Goal: Task Accomplishment & Management: Manage account settings

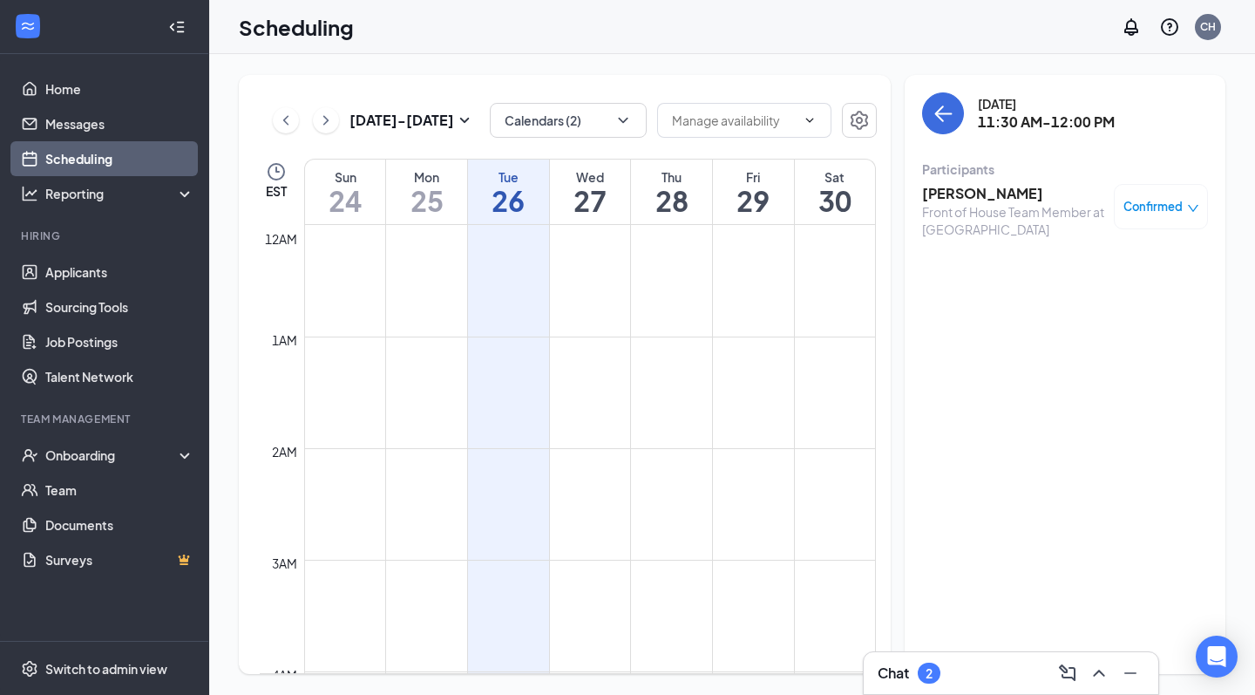
scroll to position [952, 0]
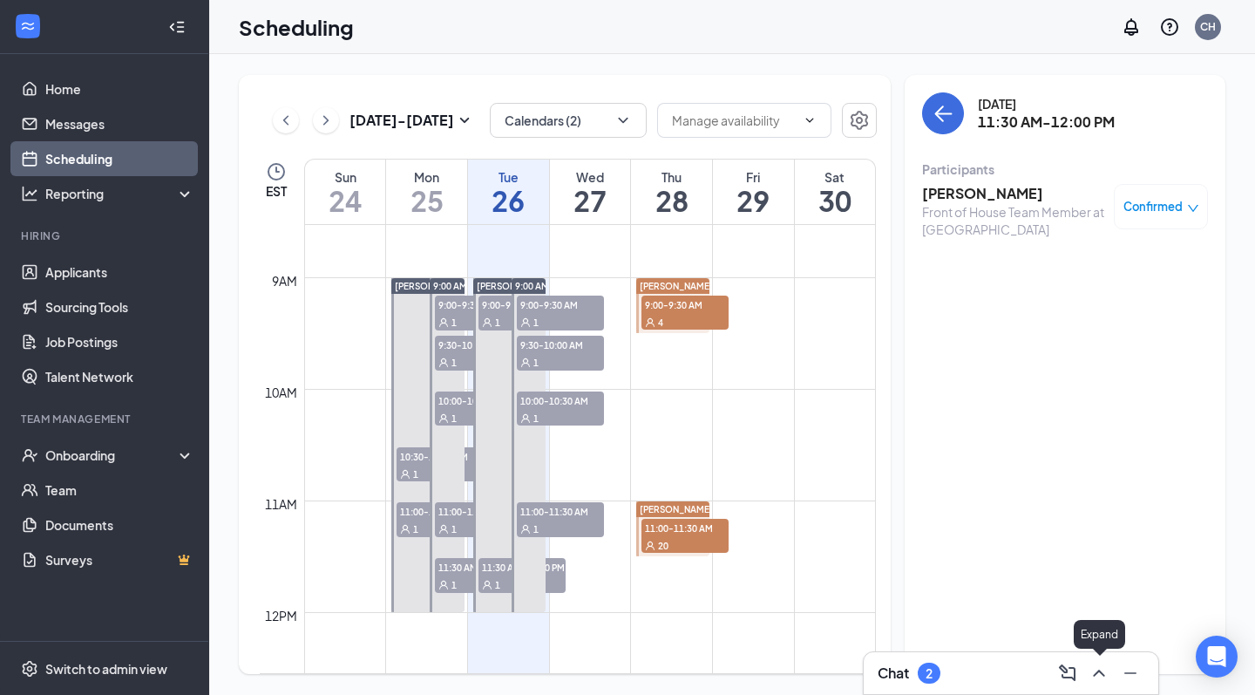
click at [1102, 674] on icon "ChevronUp" at bounding box center [1098, 672] width 11 height 7
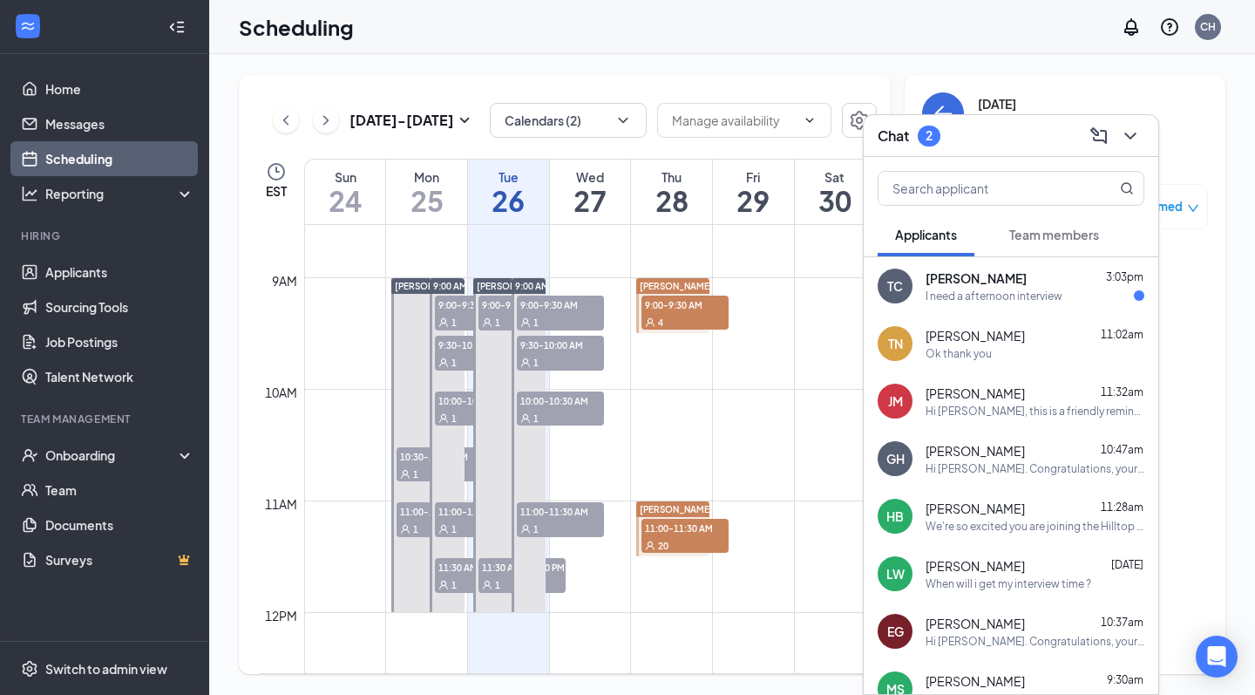
click at [1074, 275] on div "Tammy Collins 3:03pm" at bounding box center [1034, 277] width 219 height 17
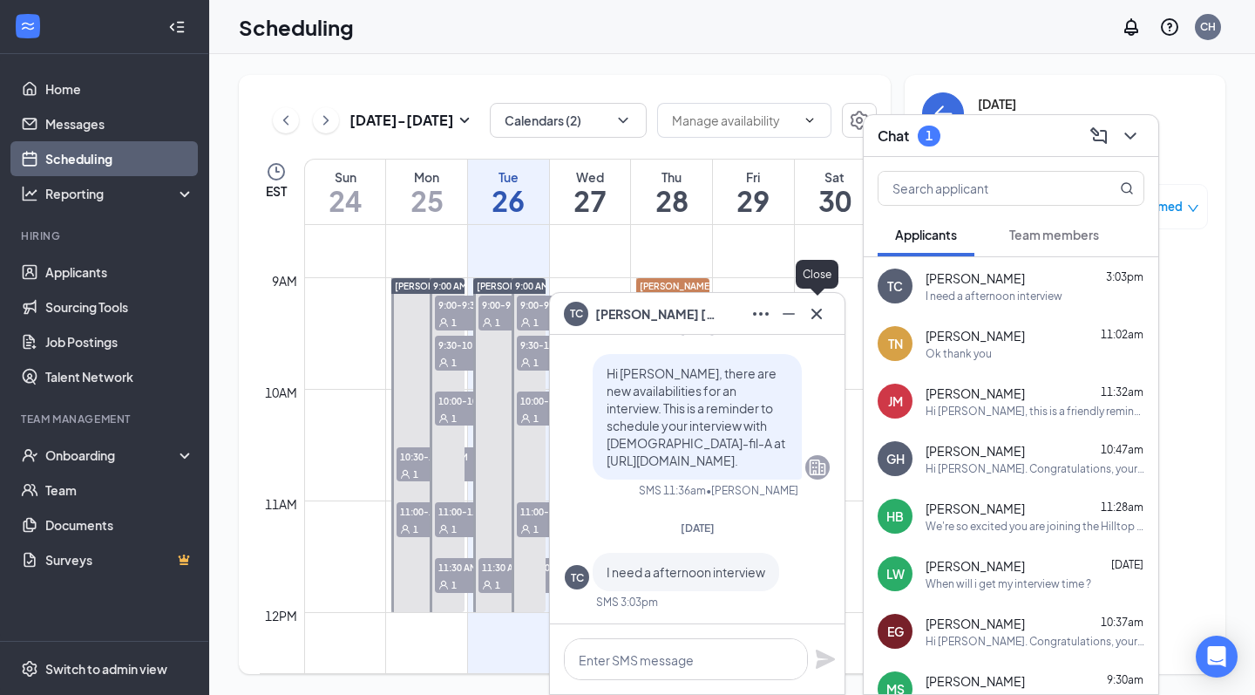
click at [817, 322] on icon "Cross" at bounding box center [816, 313] width 21 height 21
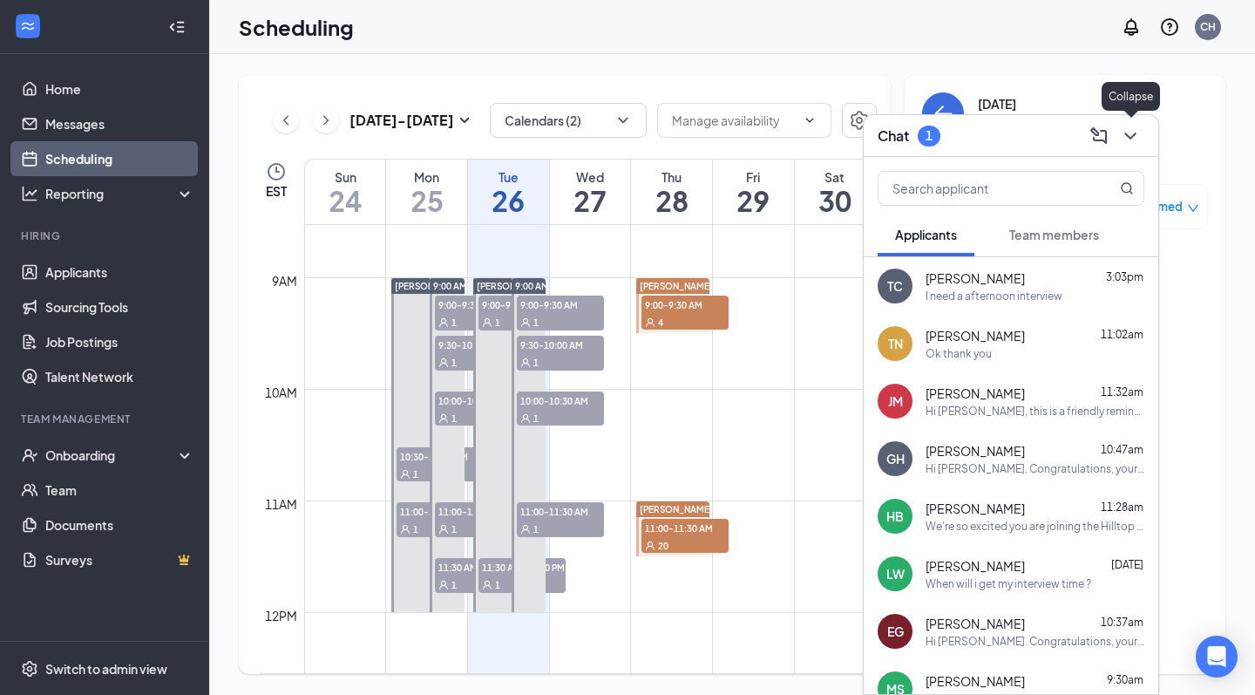
click at [1125, 132] on icon "ChevronDown" at bounding box center [1129, 135] width 11 height 7
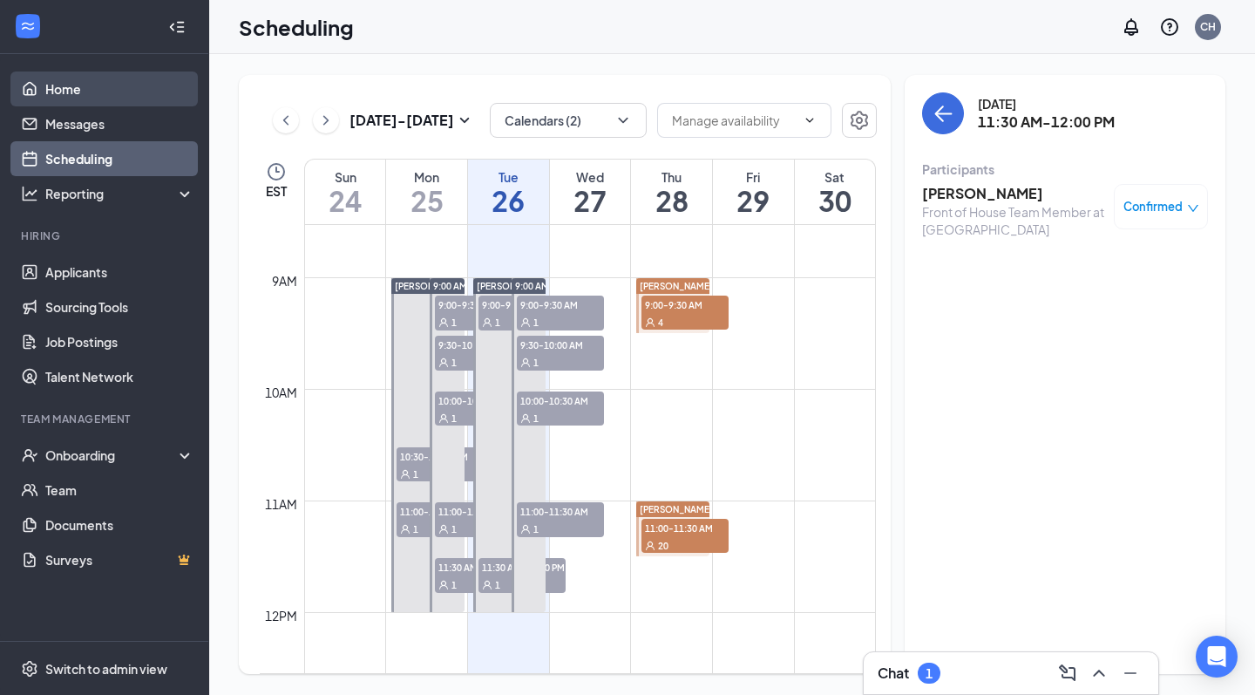
click at [50, 98] on link "Home" at bounding box center [119, 88] width 149 height 35
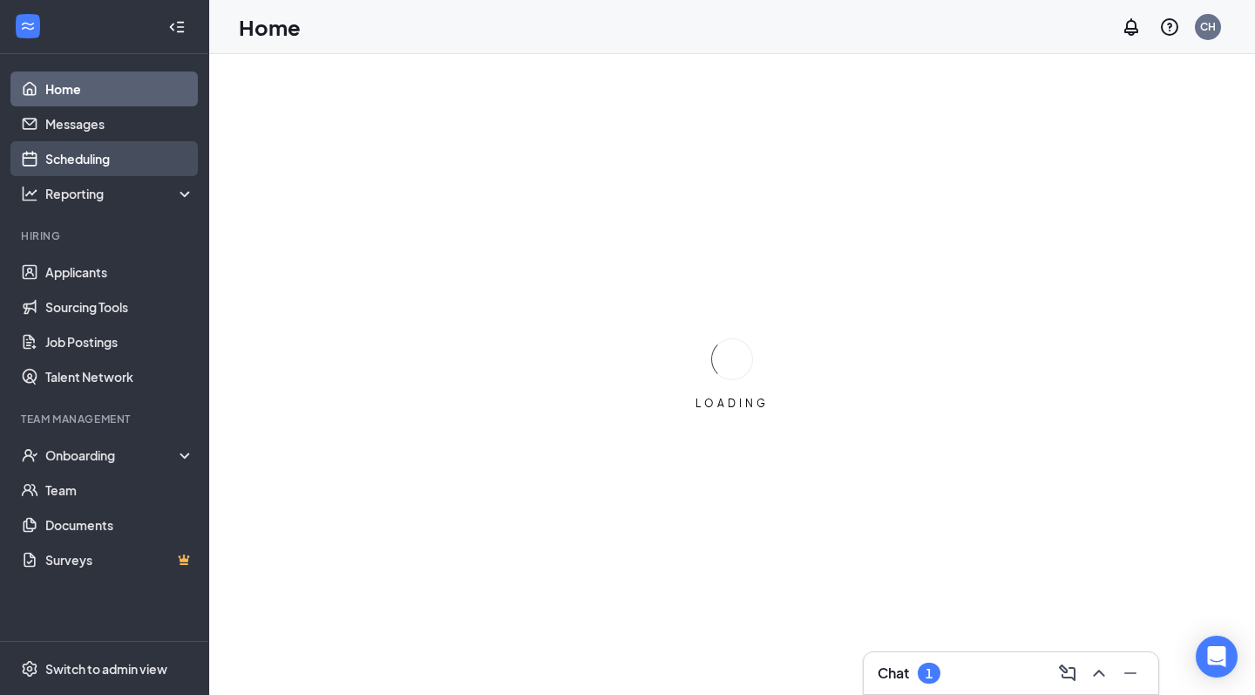
click at [64, 162] on link "Scheduling" at bounding box center [119, 158] width 149 height 35
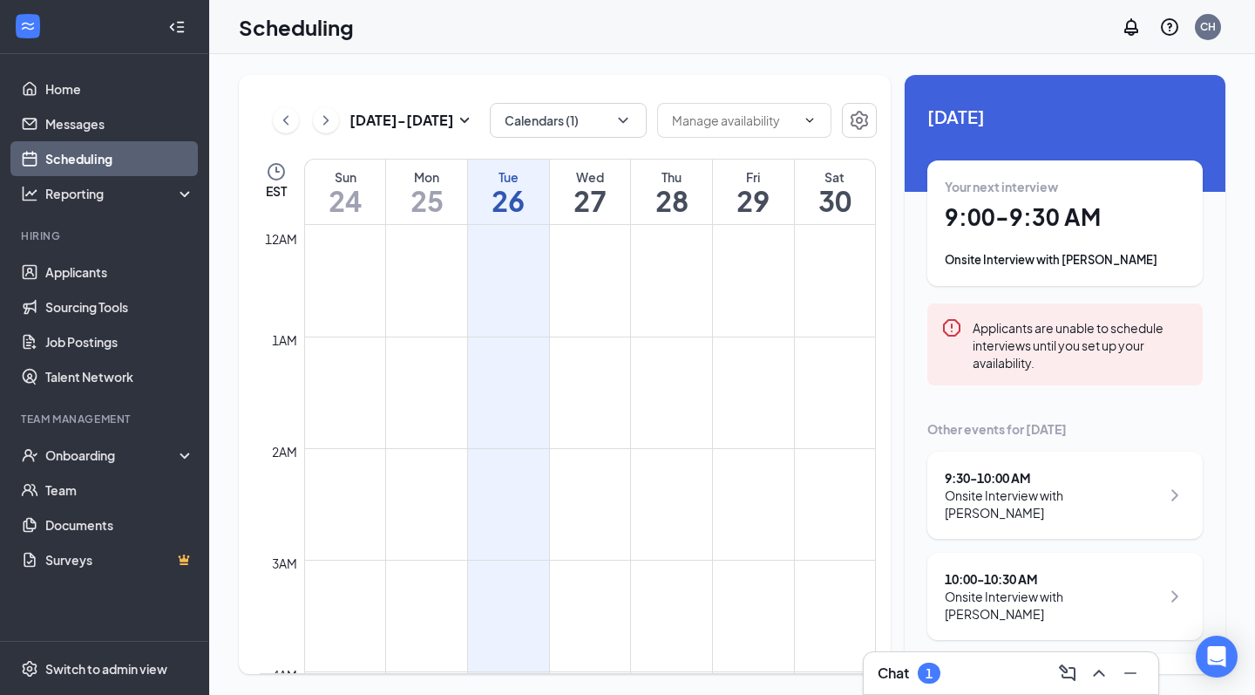
scroll to position [857, 0]
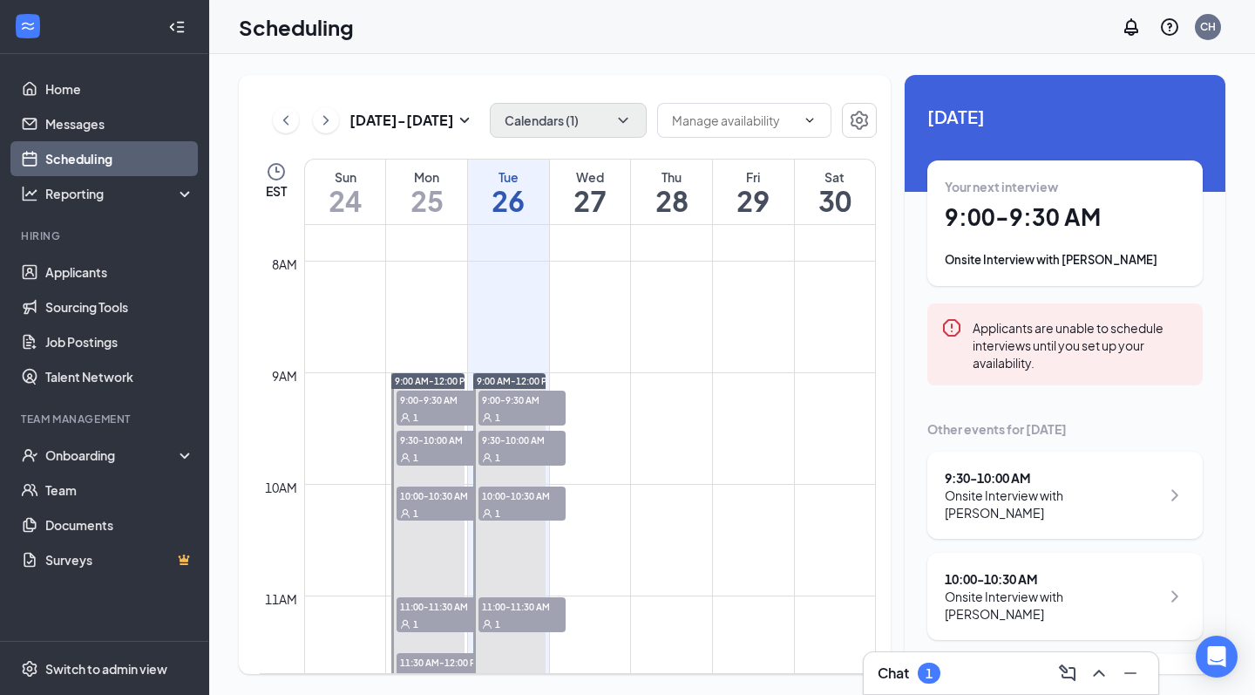
click at [551, 131] on button "Calendars (1)" at bounding box center [568, 120] width 157 height 35
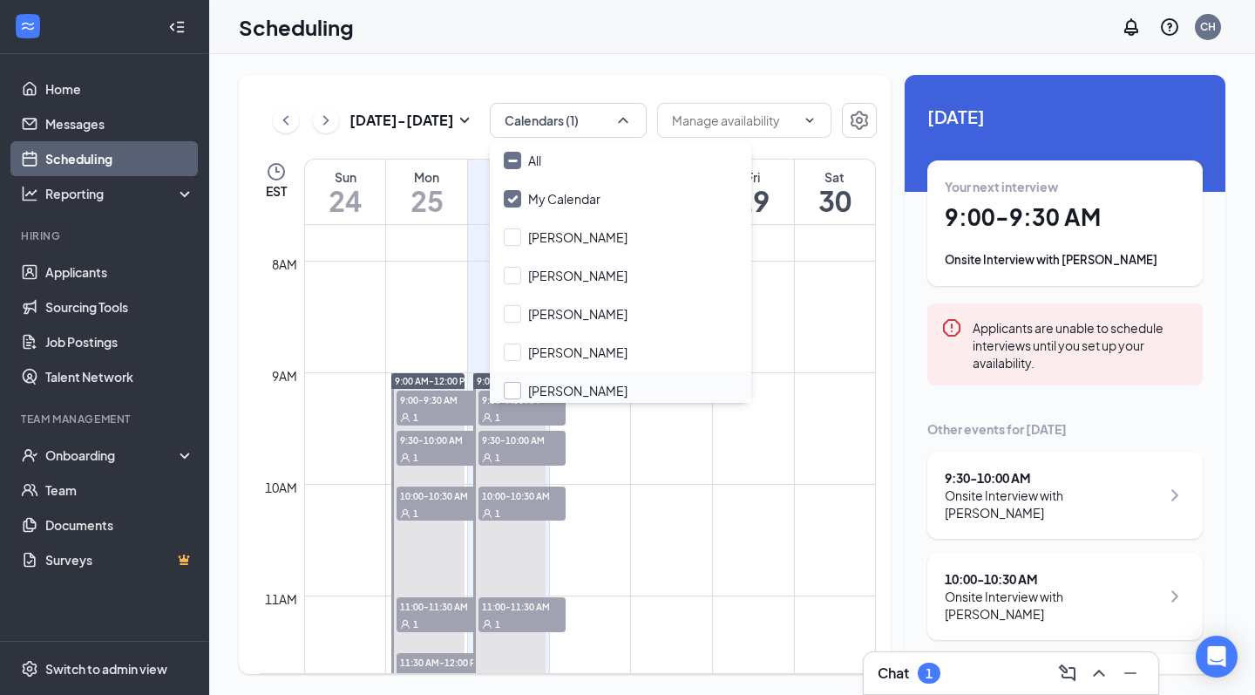
click at [518, 385] on div at bounding box center [512, 390] width 17 height 17
click at [518, 385] on input "Savannah Edwards" at bounding box center [566, 390] width 124 height 17
click at [510, 389] on input "Savannah Edwards" at bounding box center [566, 390] width 124 height 17
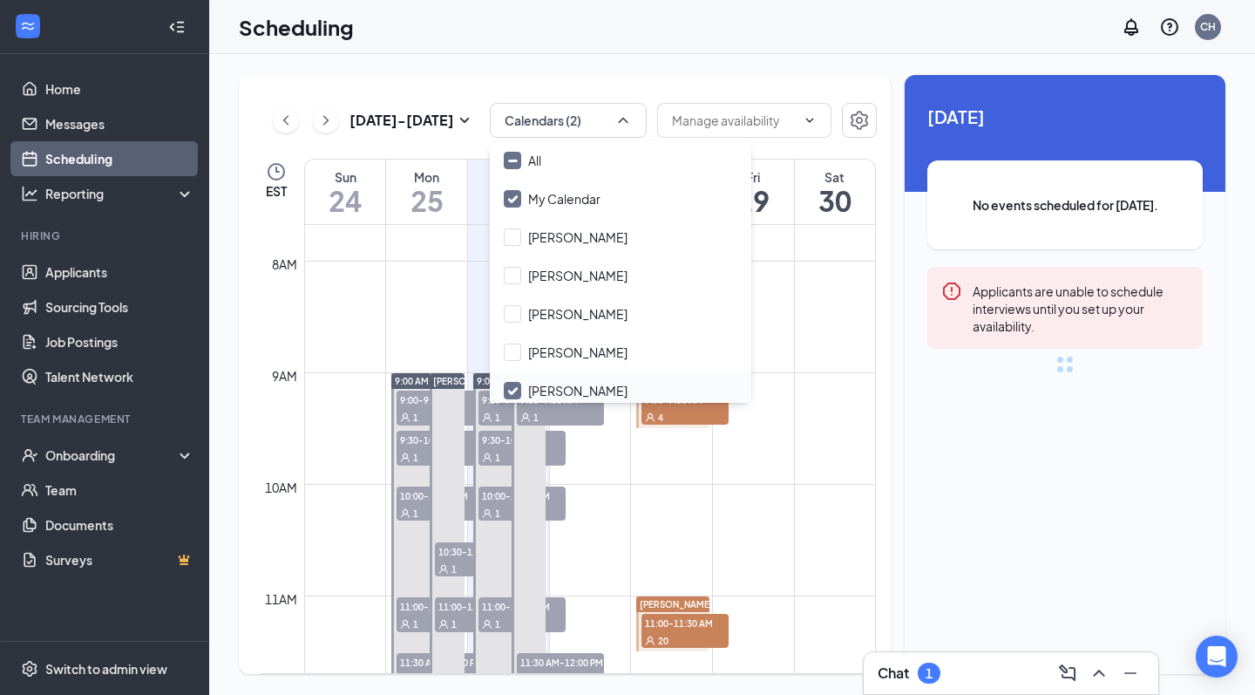
checkbox input "true"
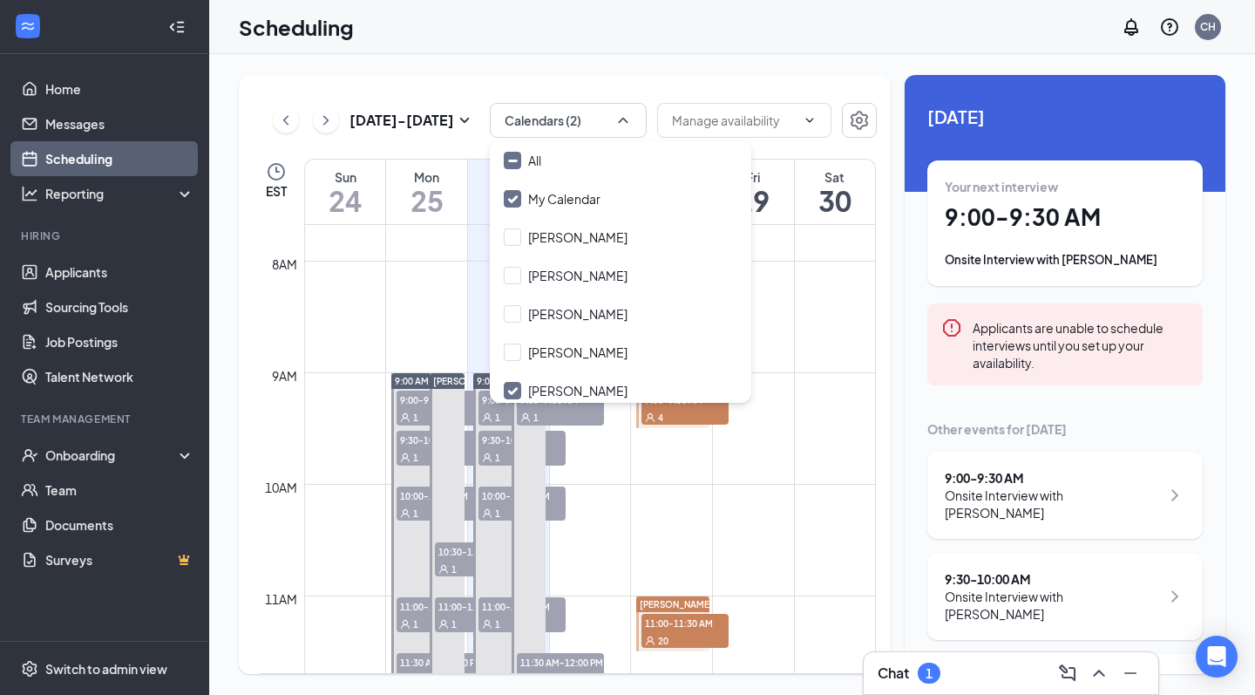
click at [524, 65] on div "Aug 24 - Aug 30 Calendars (2) EST Sun 24 Mon 25 Tue 26 Wed 27 Thu 28 Fri 29 Sat…" at bounding box center [732, 374] width 1046 height 641
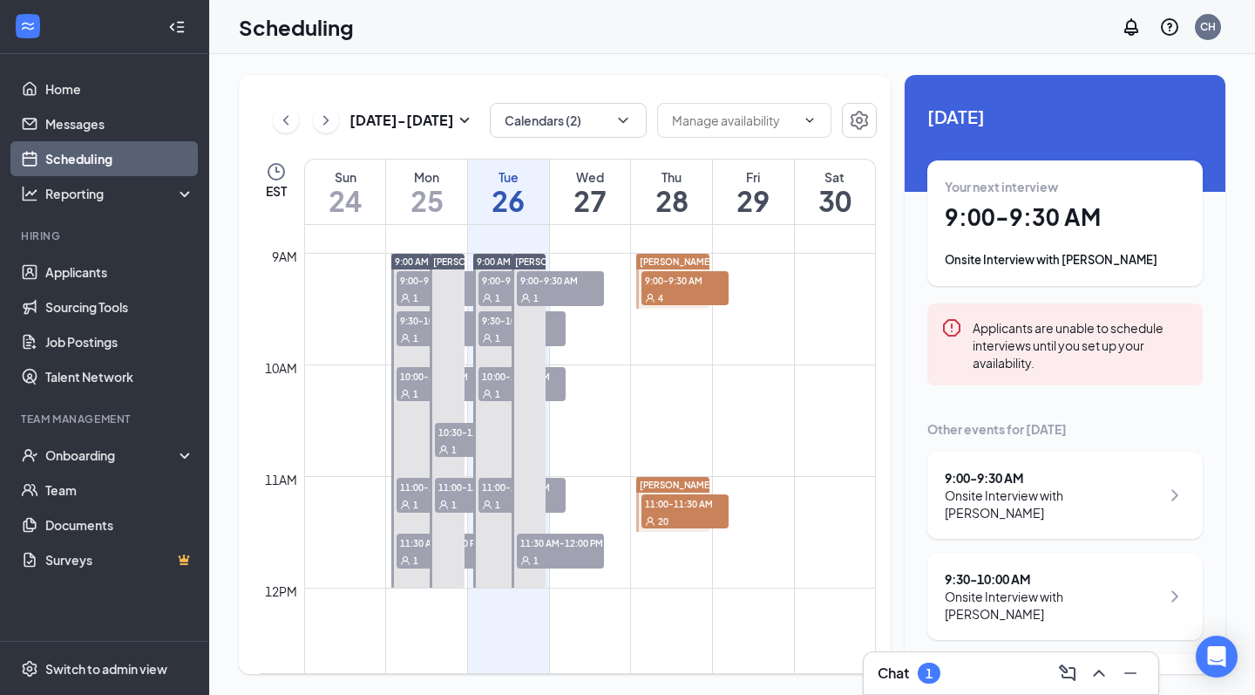
scroll to position [987, 0]
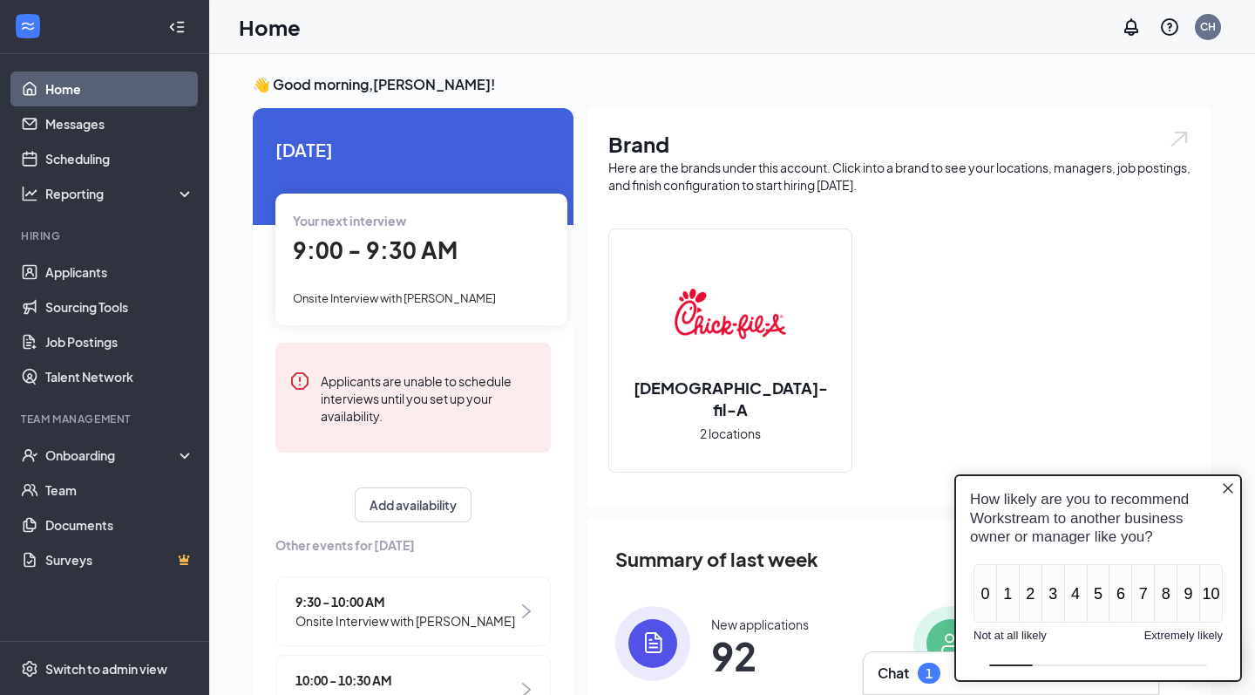
click at [1230, 491] on icon "Close button" at bounding box center [1228, 488] width 10 height 10
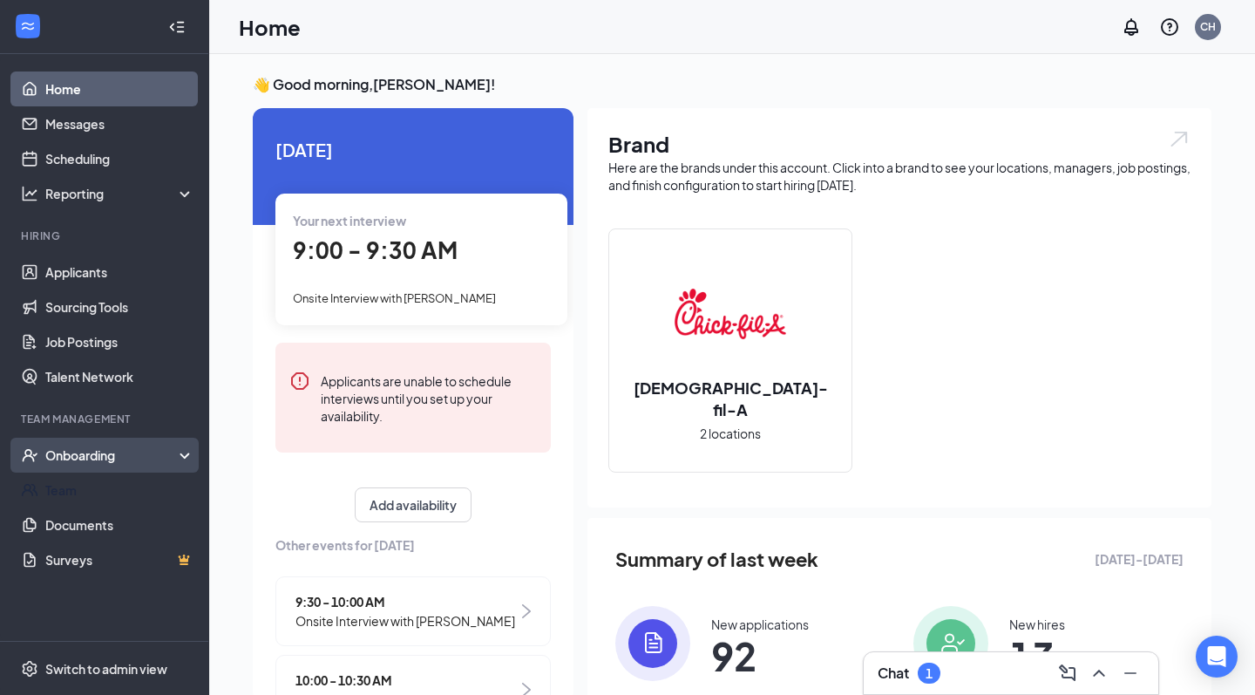
click at [88, 470] on div "Onboarding" at bounding box center [104, 454] width 209 height 35
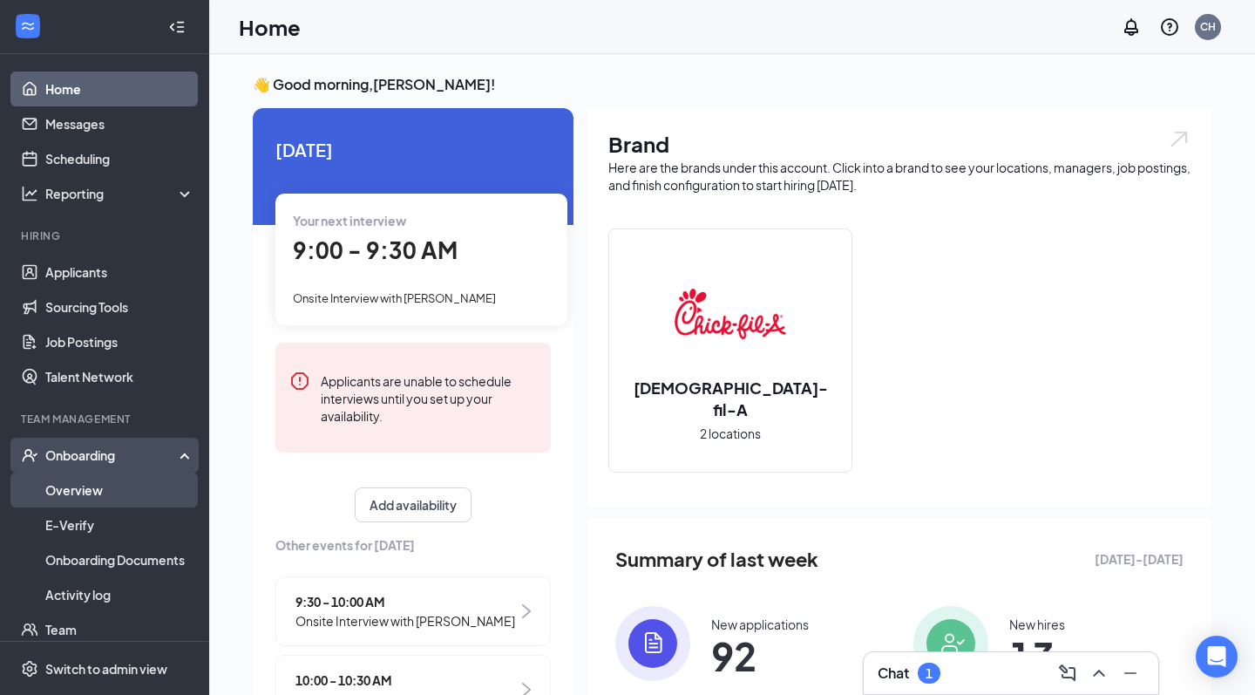
click at [86, 487] on link "Overview" at bounding box center [119, 489] width 149 height 35
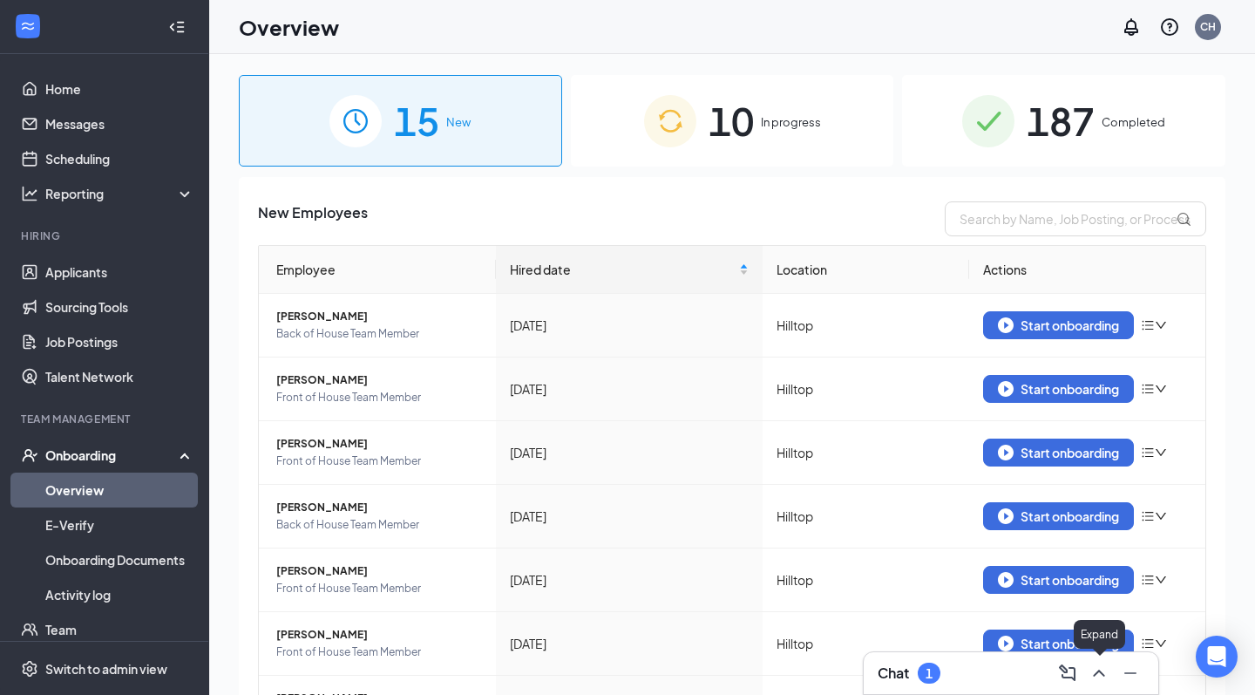
click at [1097, 678] on icon "ChevronUp" at bounding box center [1098, 672] width 21 height 21
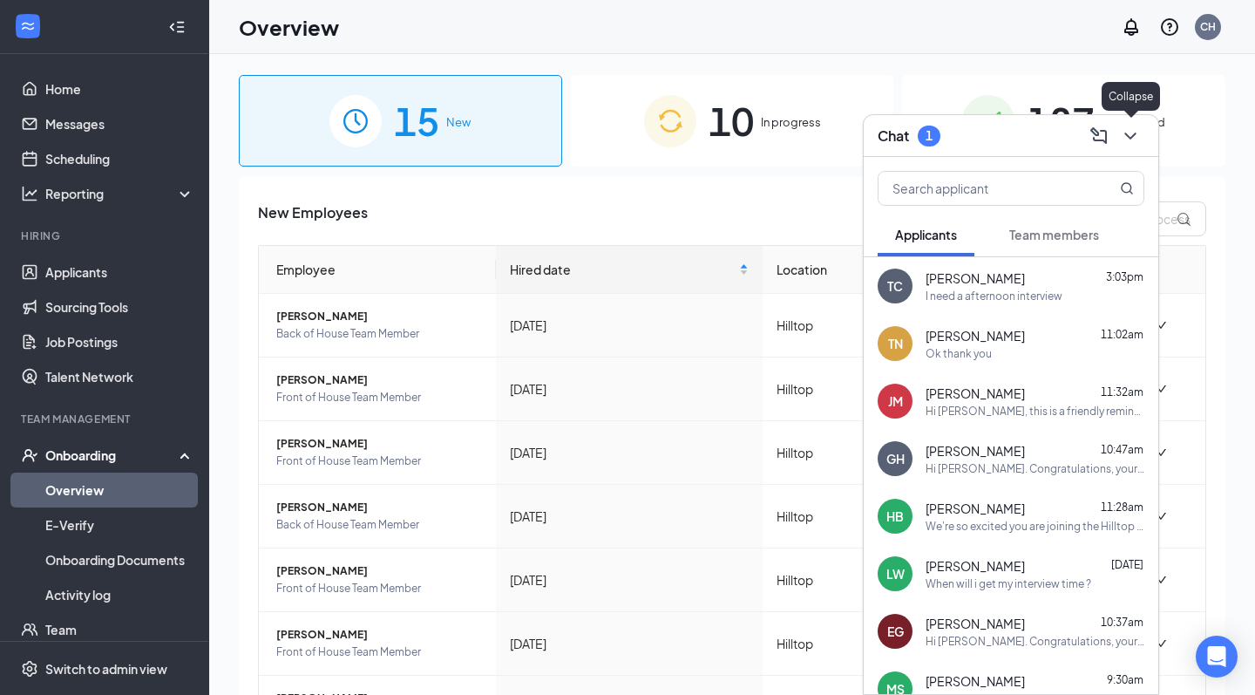
click at [1127, 137] on icon "ChevronDown" at bounding box center [1130, 135] width 21 height 21
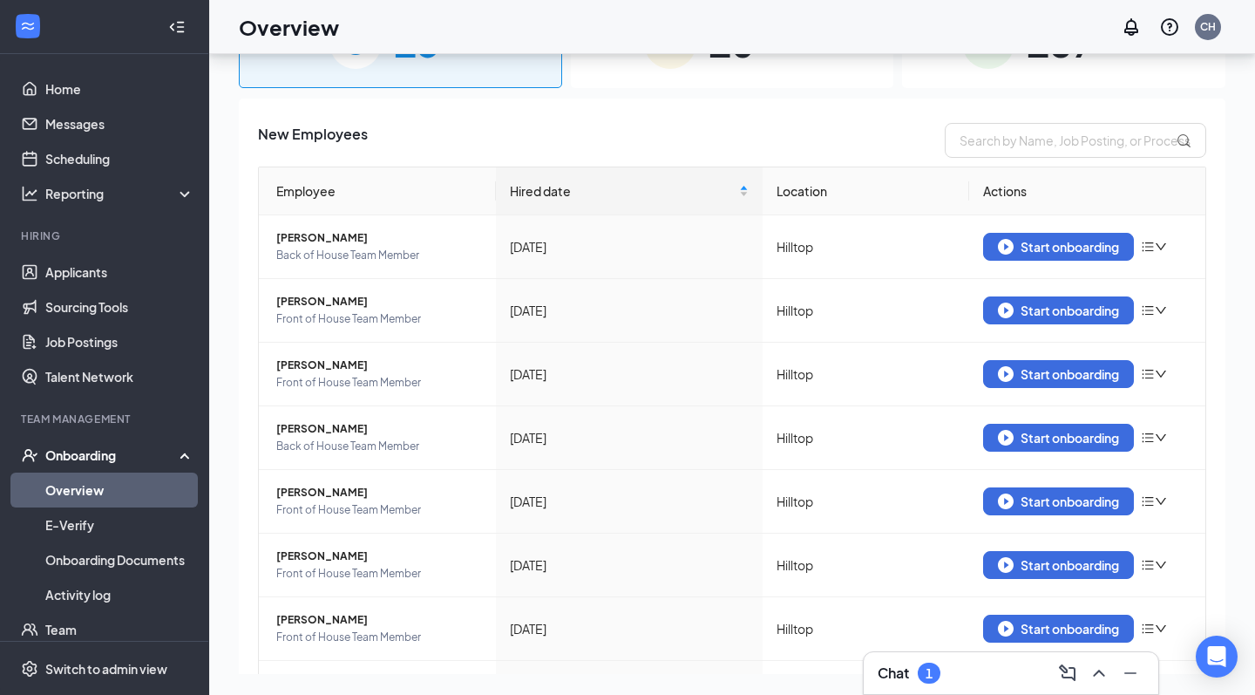
click at [1071, 62] on span "187" at bounding box center [1061, 42] width 68 height 60
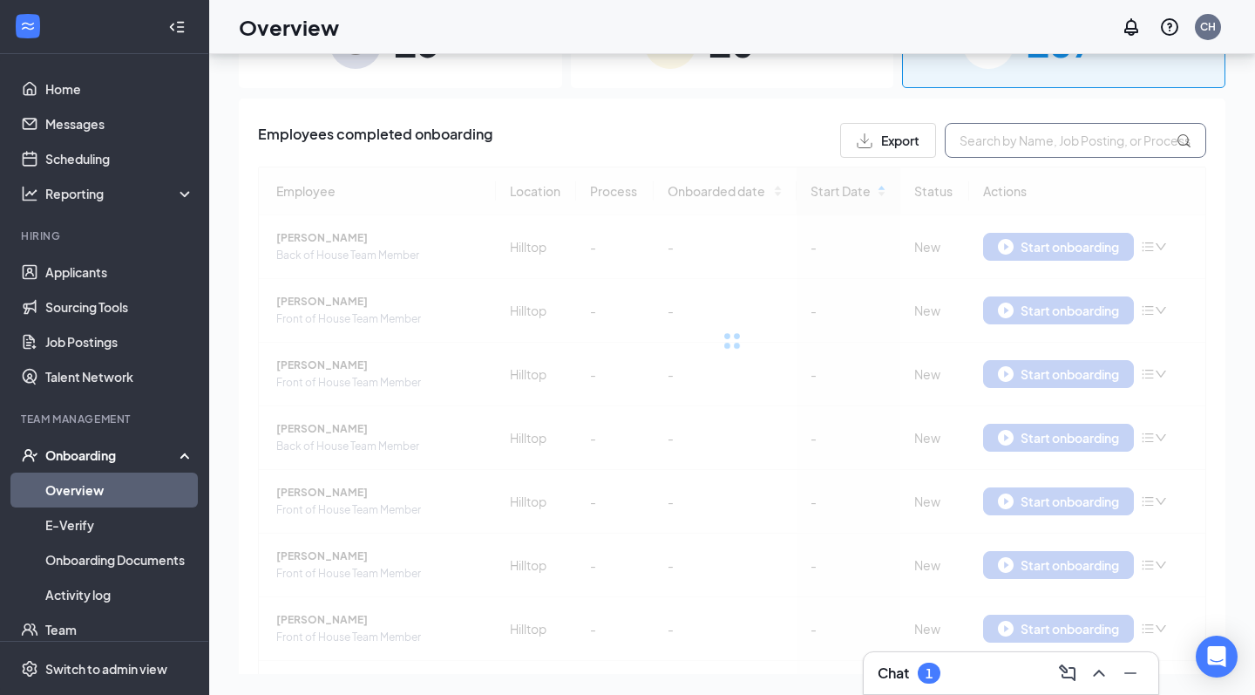
click at [1041, 146] on input "text" at bounding box center [1075, 140] width 261 height 35
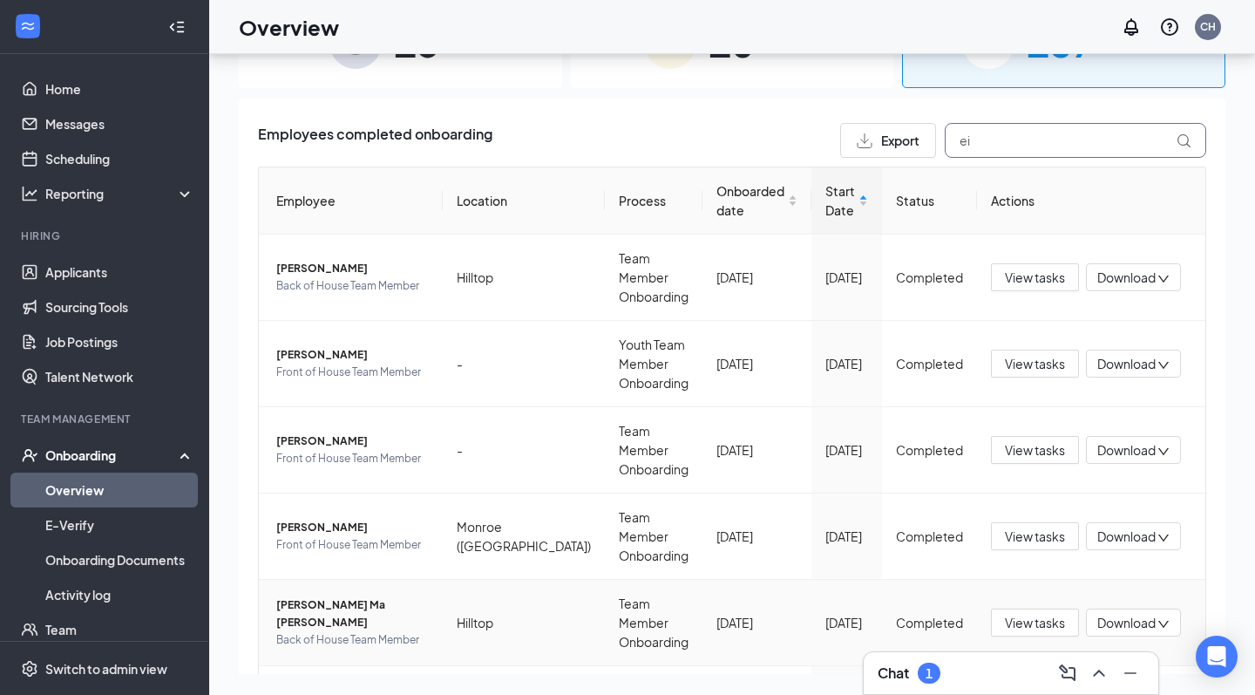
type input "ei"
click at [330, 596] on span "Eileen Ma Rendon" at bounding box center [352, 613] width 153 height 35
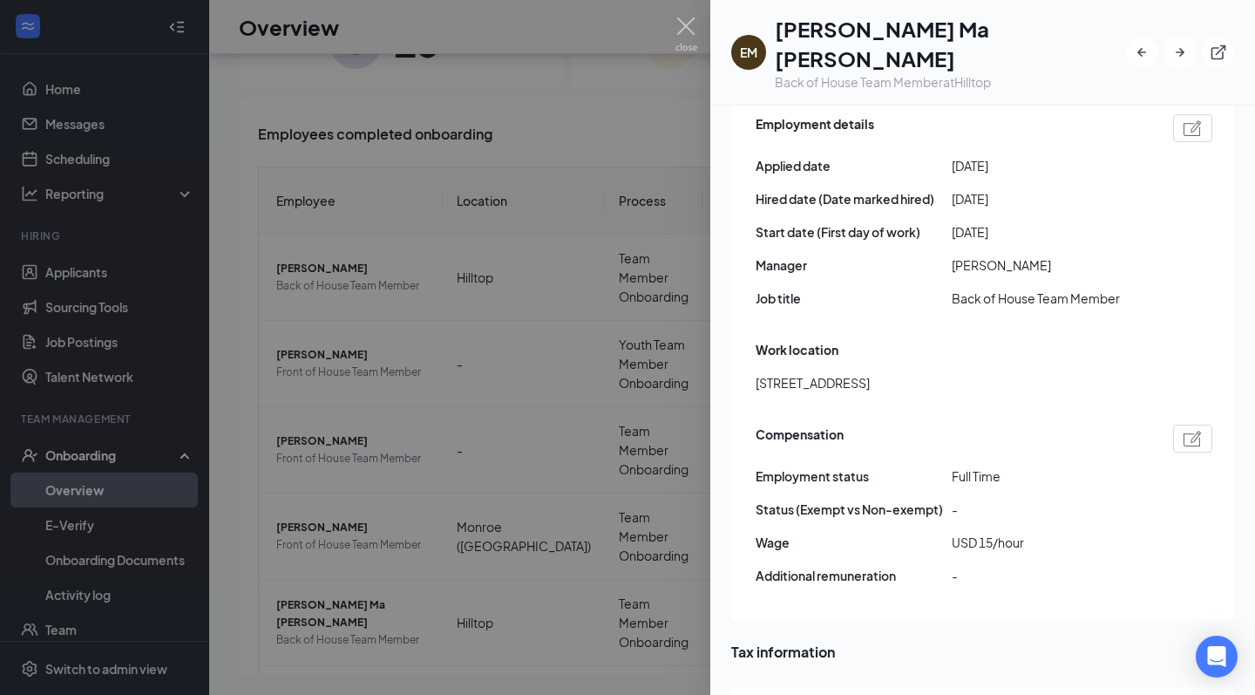
scroll to position [1097, 0]
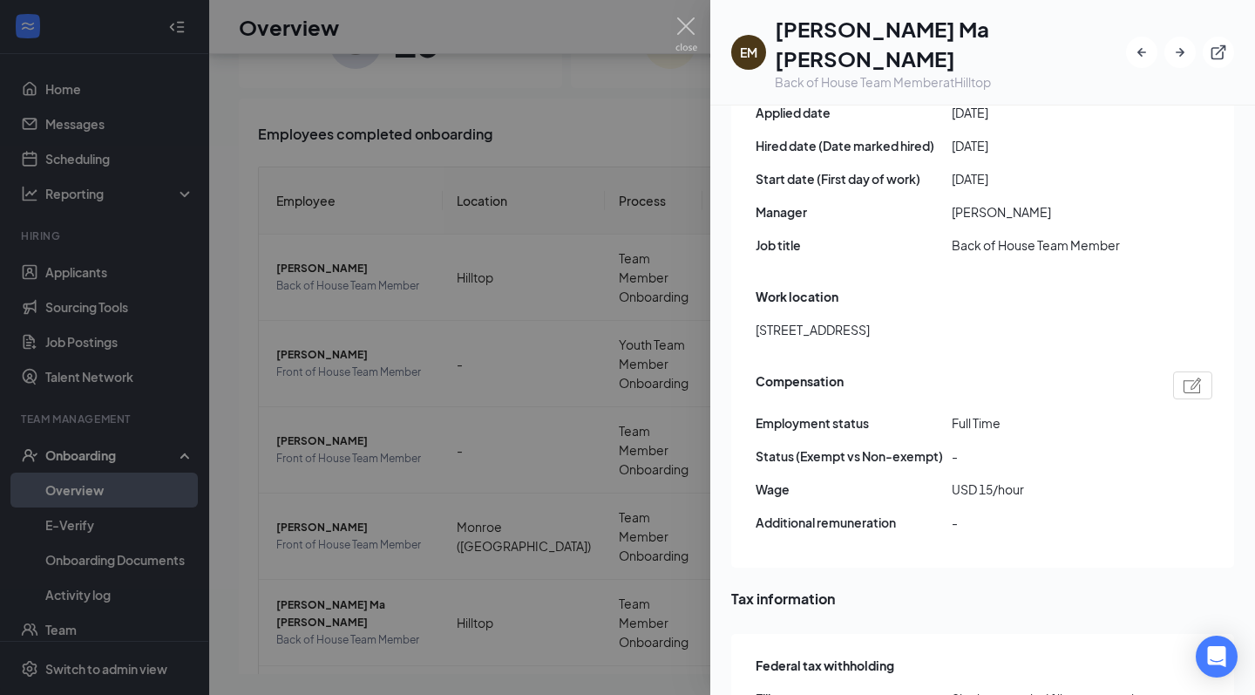
click at [678, 31] on img at bounding box center [686, 34] width 22 height 34
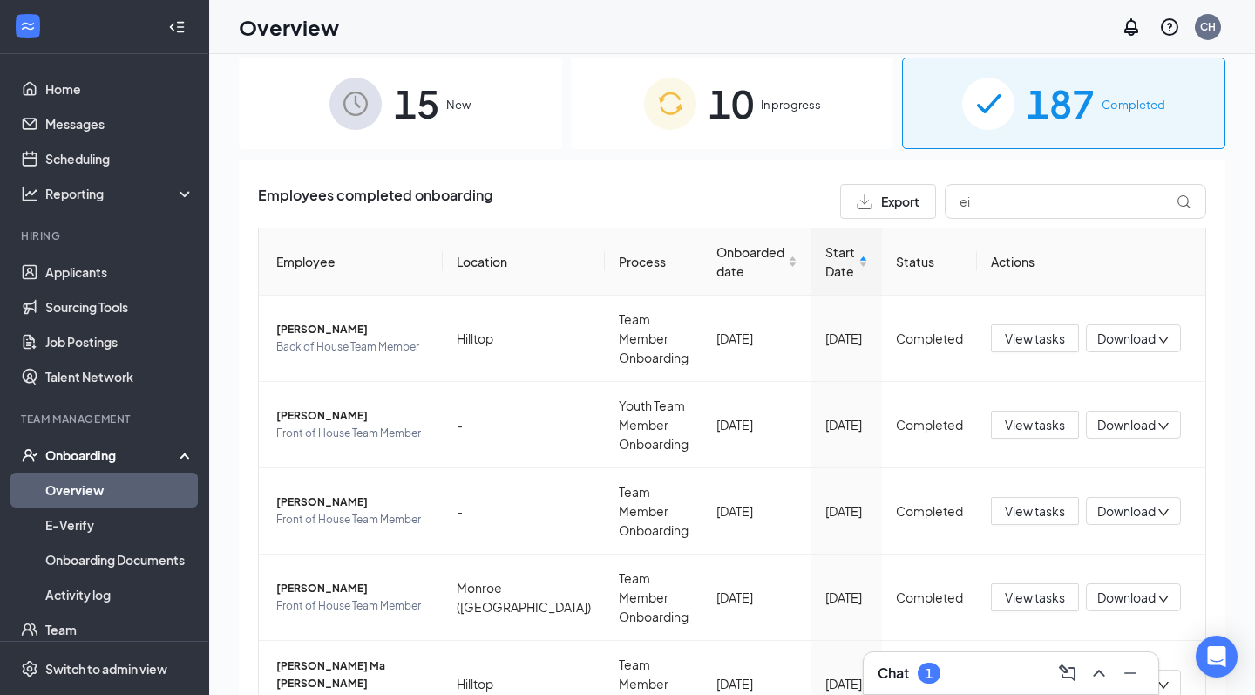
scroll to position [17, 0]
drag, startPoint x: 979, startPoint y: 201, endPoint x: 898, endPoint y: 192, distance: 81.6
click at [905, 195] on div "Export ei" at bounding box center [1023, 201] width 366 height 35
click at [395, 113] on span "15" at bounding box center [416, 103] width 45 height 60
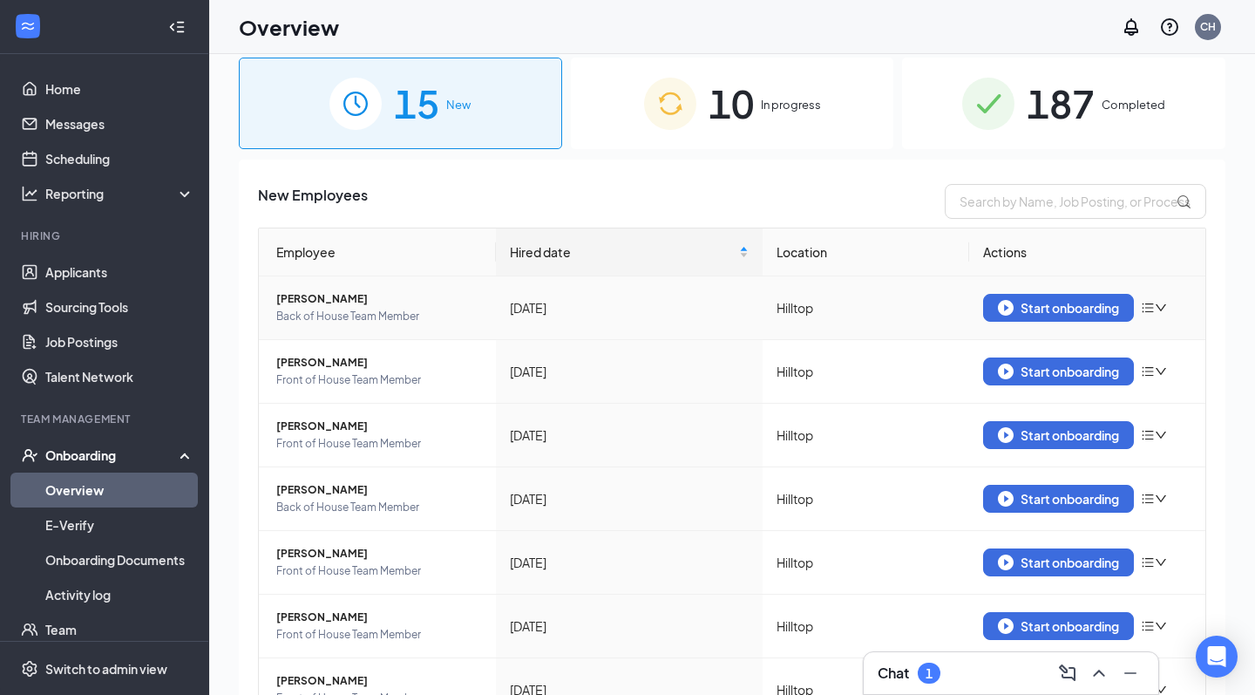
click at [343, 306] on span "[PERSON_NAME]" at bounding box center [379, 298] width 206 height 17
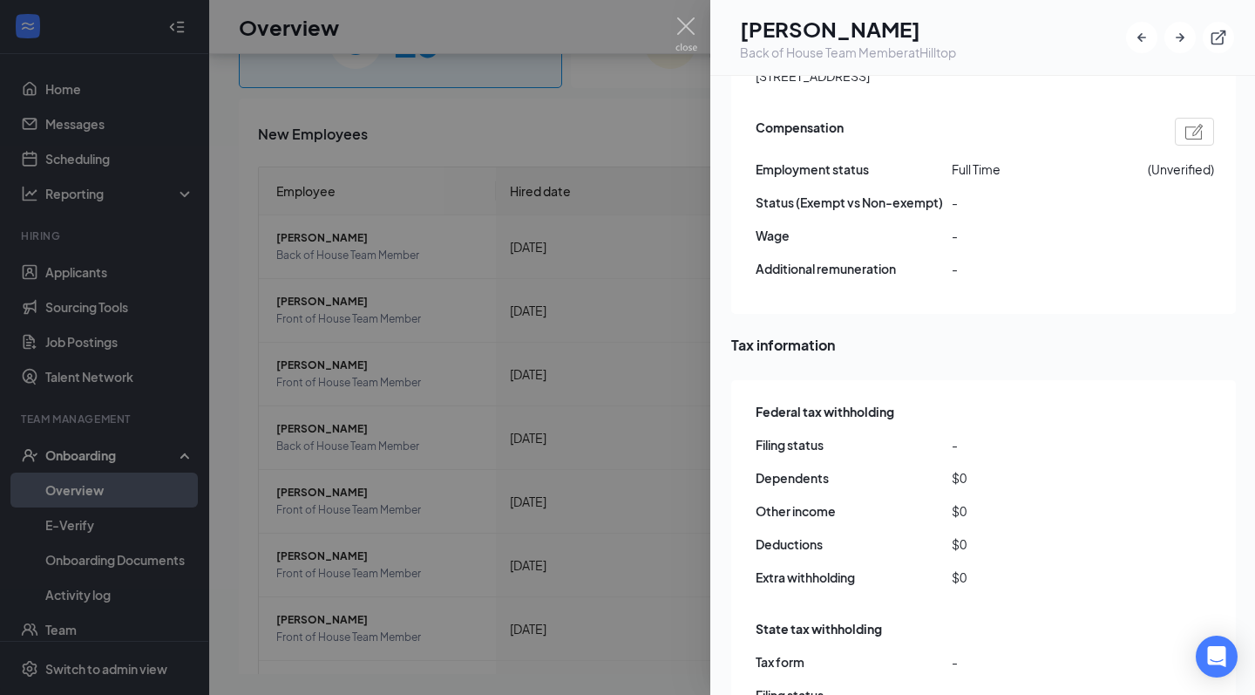
scroll to position [1031, 0]
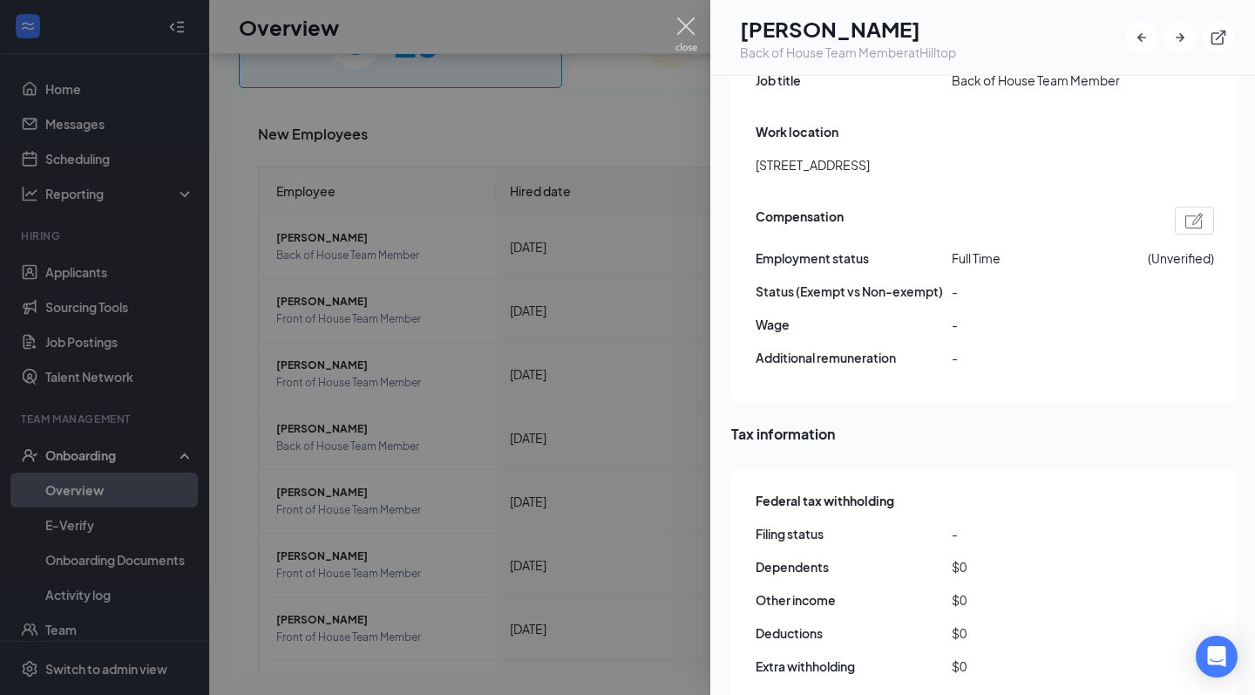
click at [687, 25] on img at bounding box center [686, 34] width 22 height 34
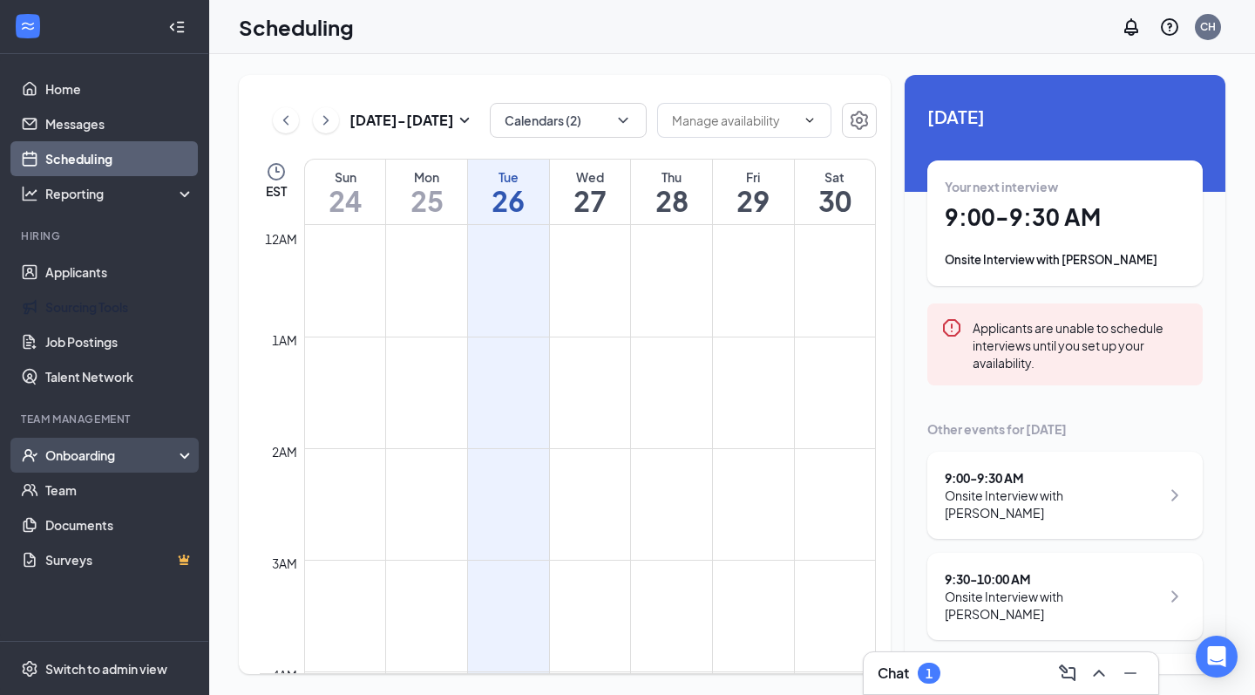
scroll to position [987, 0]
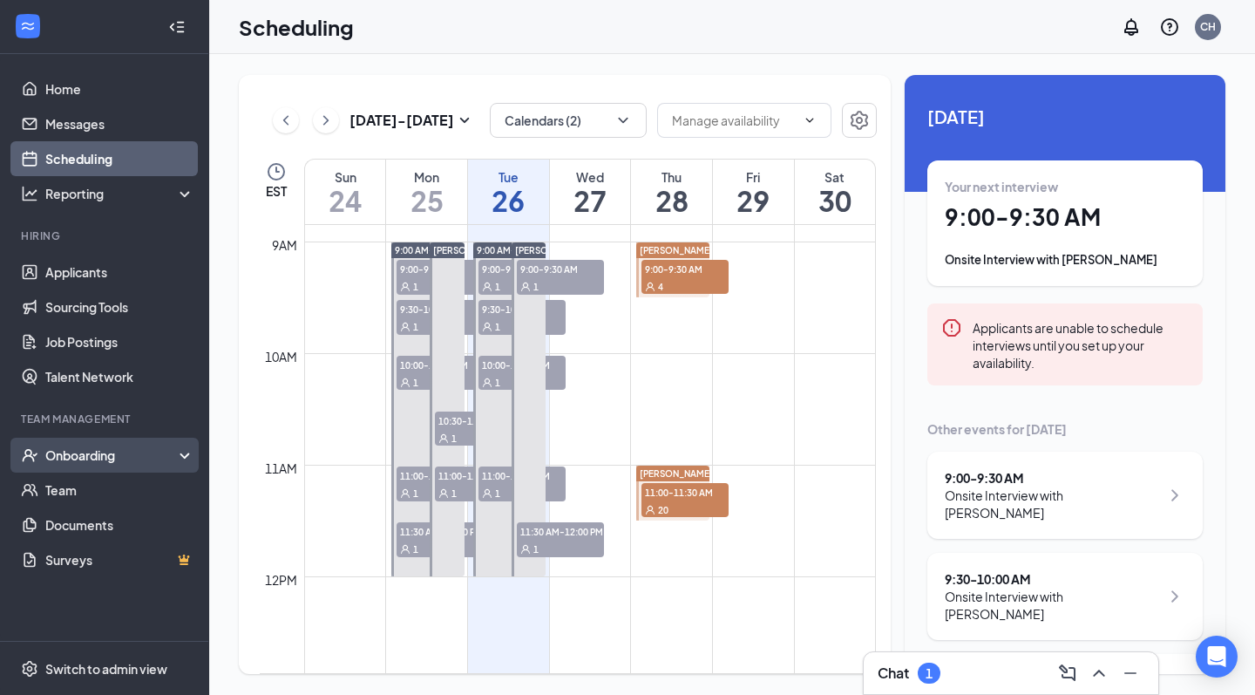
click at [86, 456] on div "Onboarding" at bounding box center [112, 454] width 134 height 17
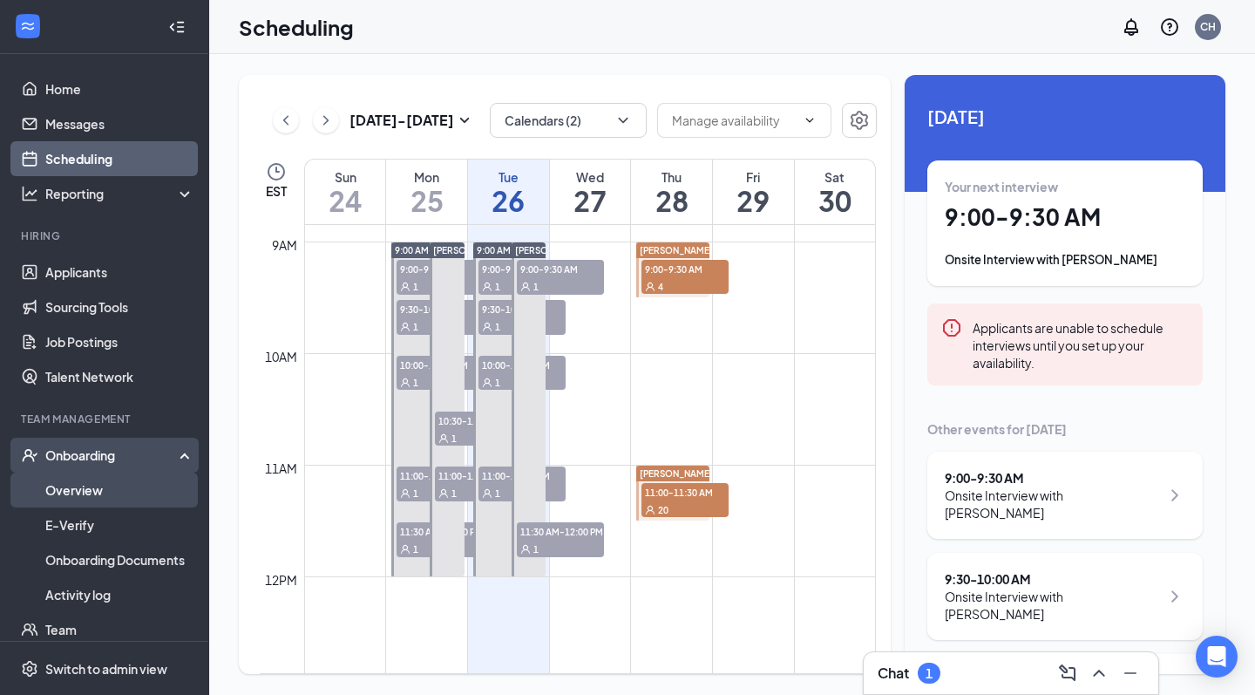
click at [85, 486] on link "Overview" at bounding box center [119, 489] width 149 height 35
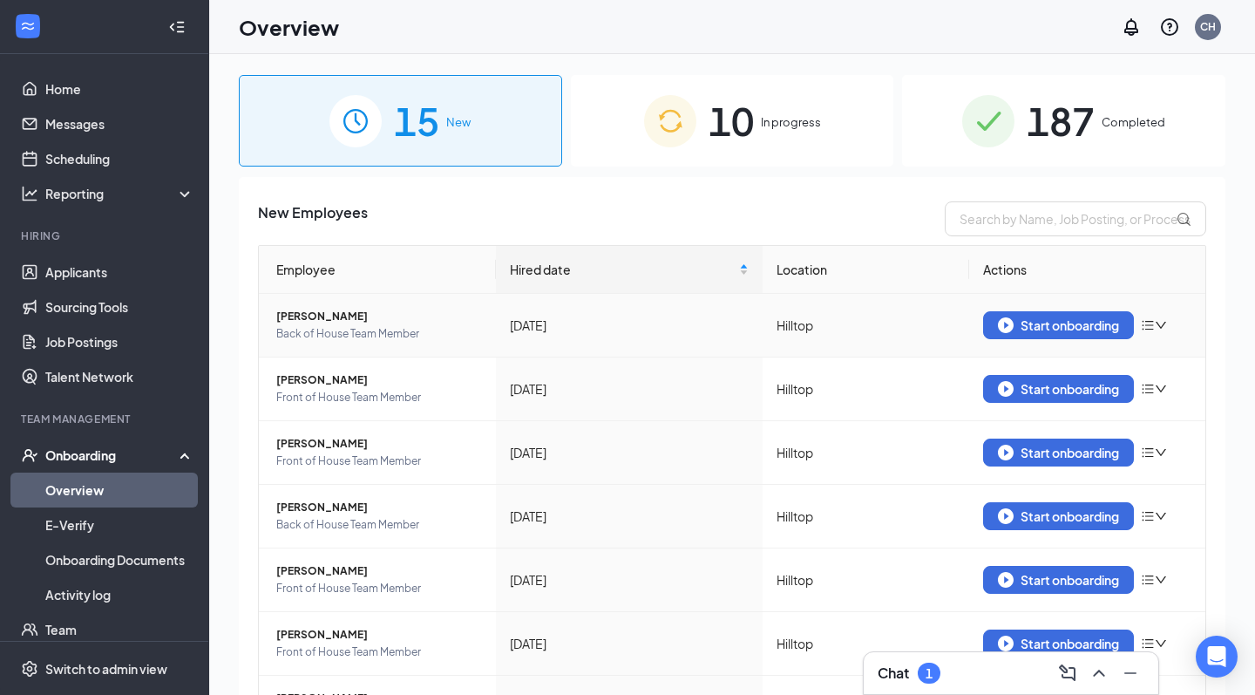
click at [311, 317] on span "[PERSON_NAME]" at bounding box center [379, 316] width 206 height 17
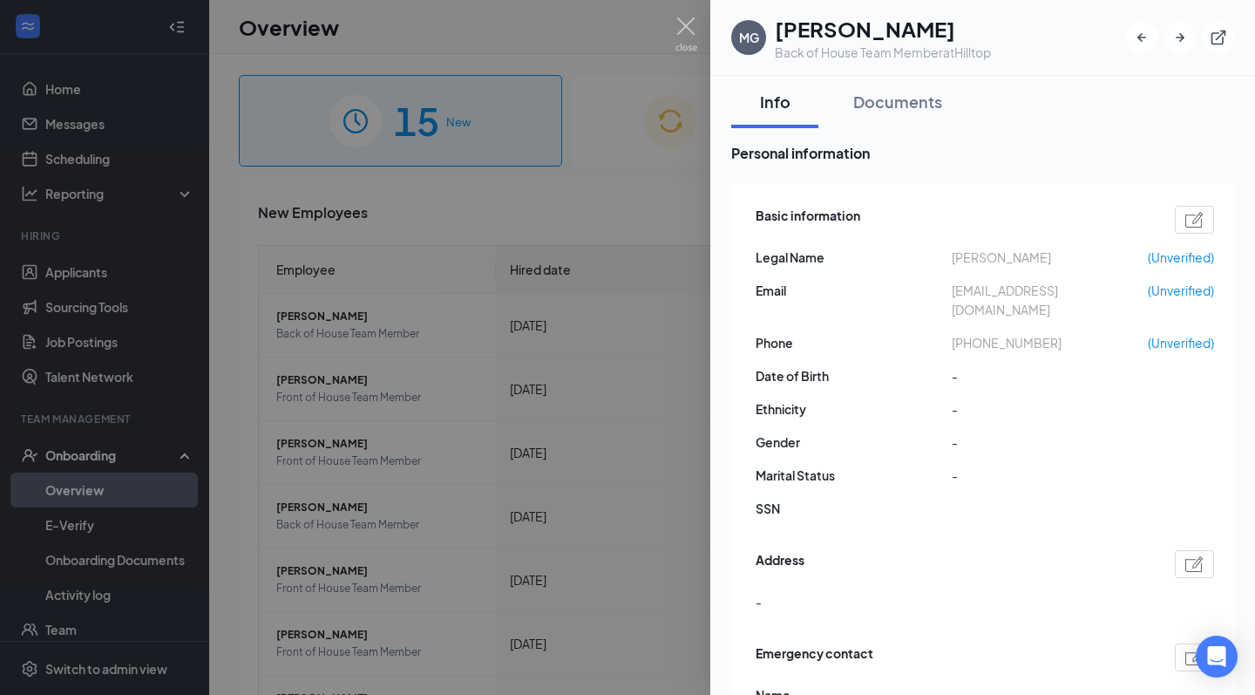
click at [894, 38] on h1 "[PERSON_NAME]" at bounding box center [883, 29] width 216 height 30
click at [866, 24] on h1 "[PERSON_NAME]" at bounding box center [883, 29] width 216 height 30
click at [675, 24] on img at bounding box center [686, 34] width 22 height 34
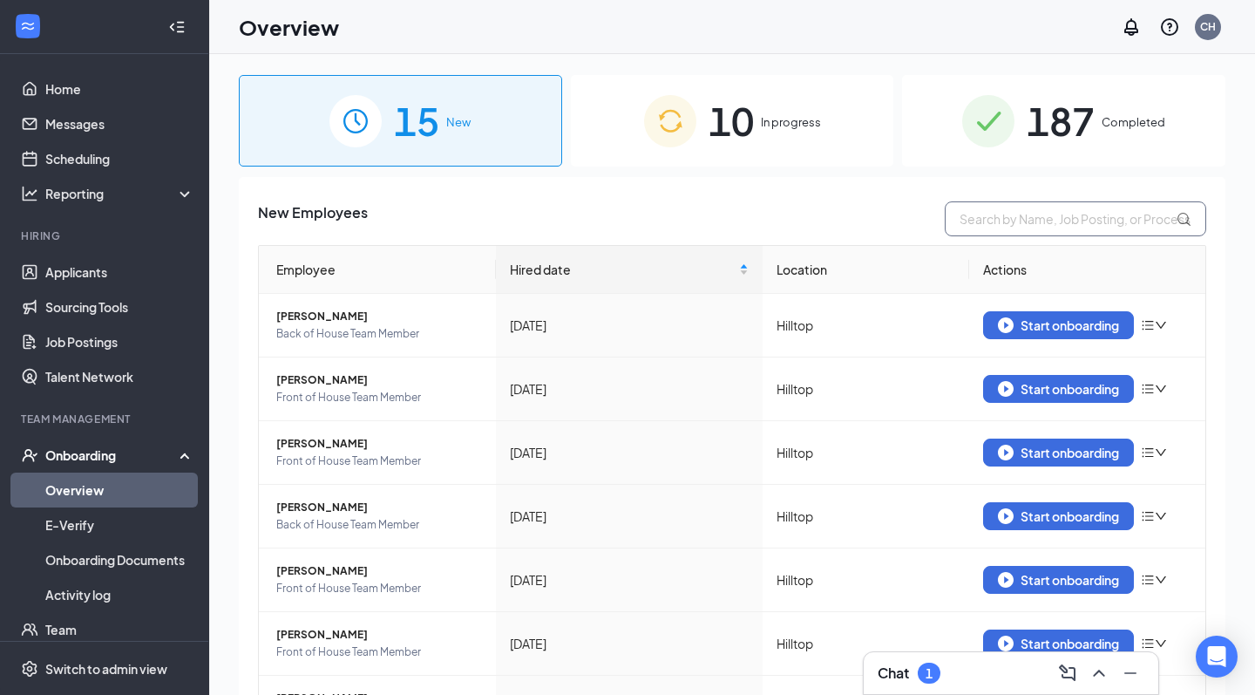
click at [1007, 231] on input "text" at bounding box center [1075, 218] width 261 height 35
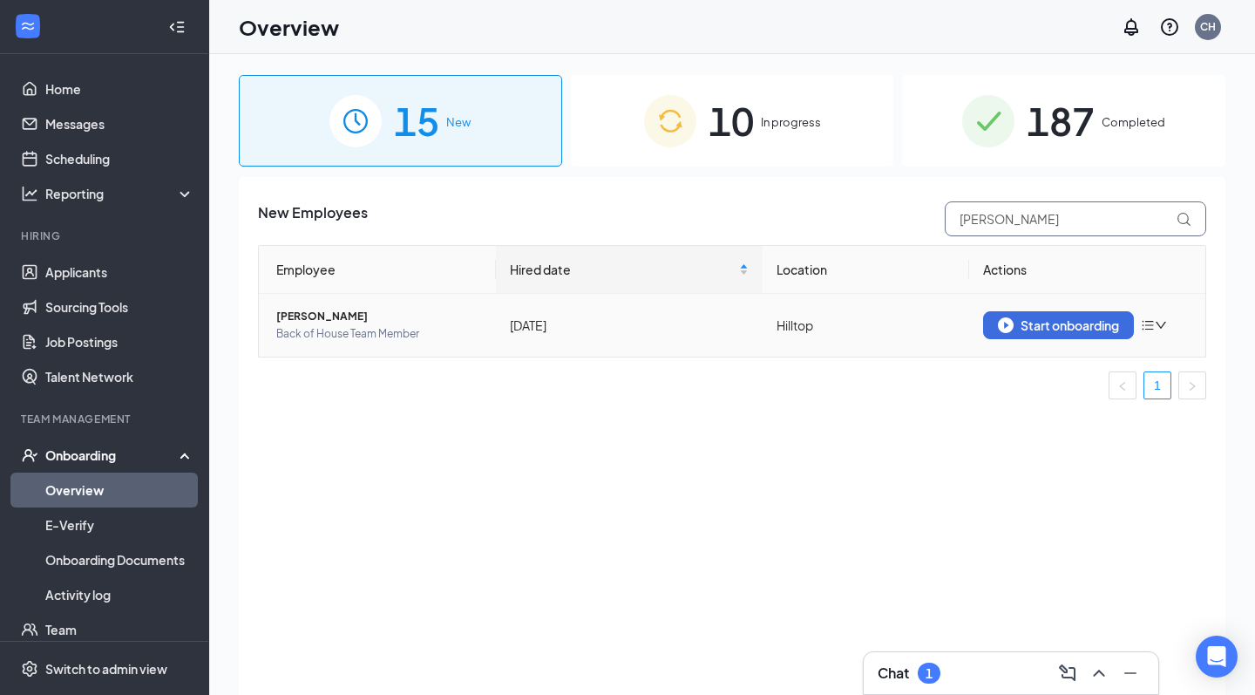
type input "maria"
click at [300, 316] on span "[PERSON_NAME]" at bounding box center [379, 316] width 206 height 17
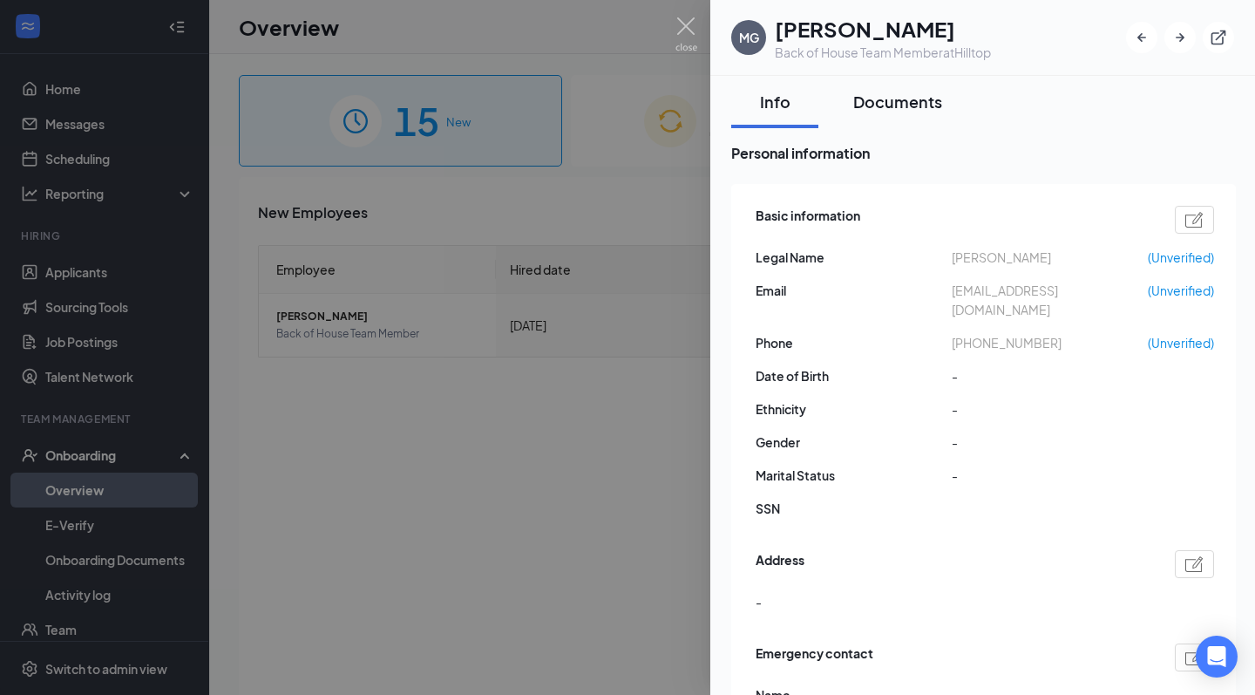
click at [884, 105] on div "Documents" at bounding box center [897, 102] width 89 height 22
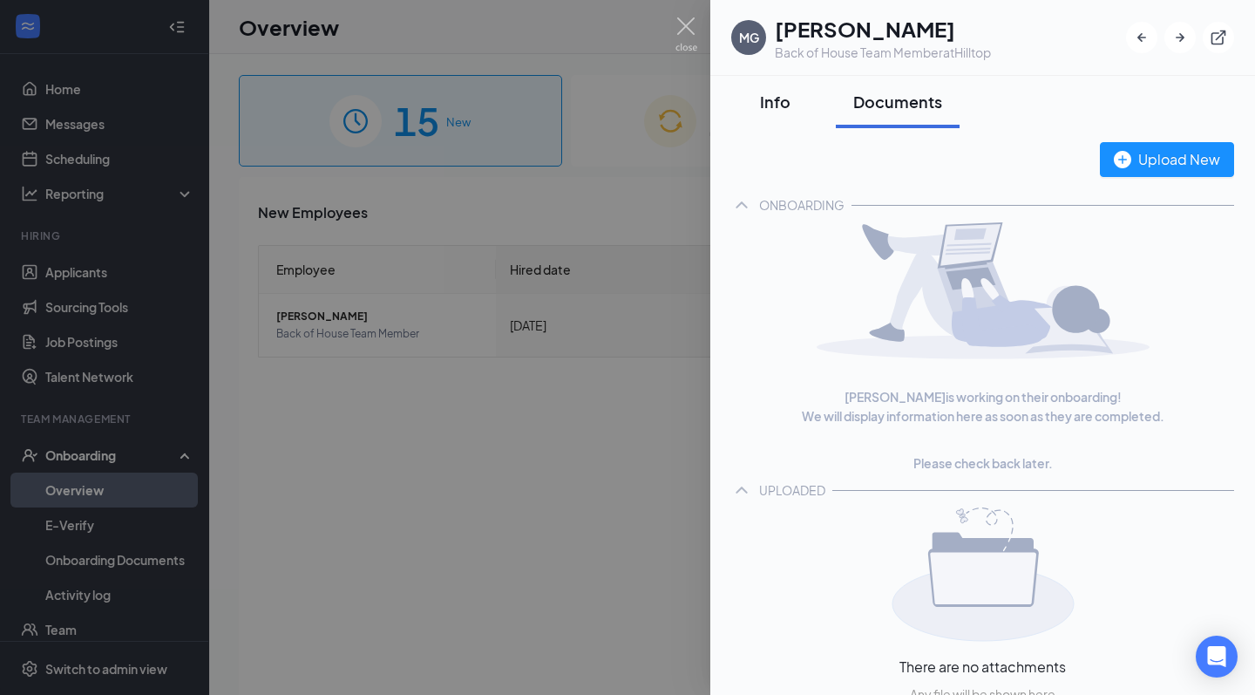
click at [759, 102] on div "Info" at bounding box center [775, 102] width 52 height 22
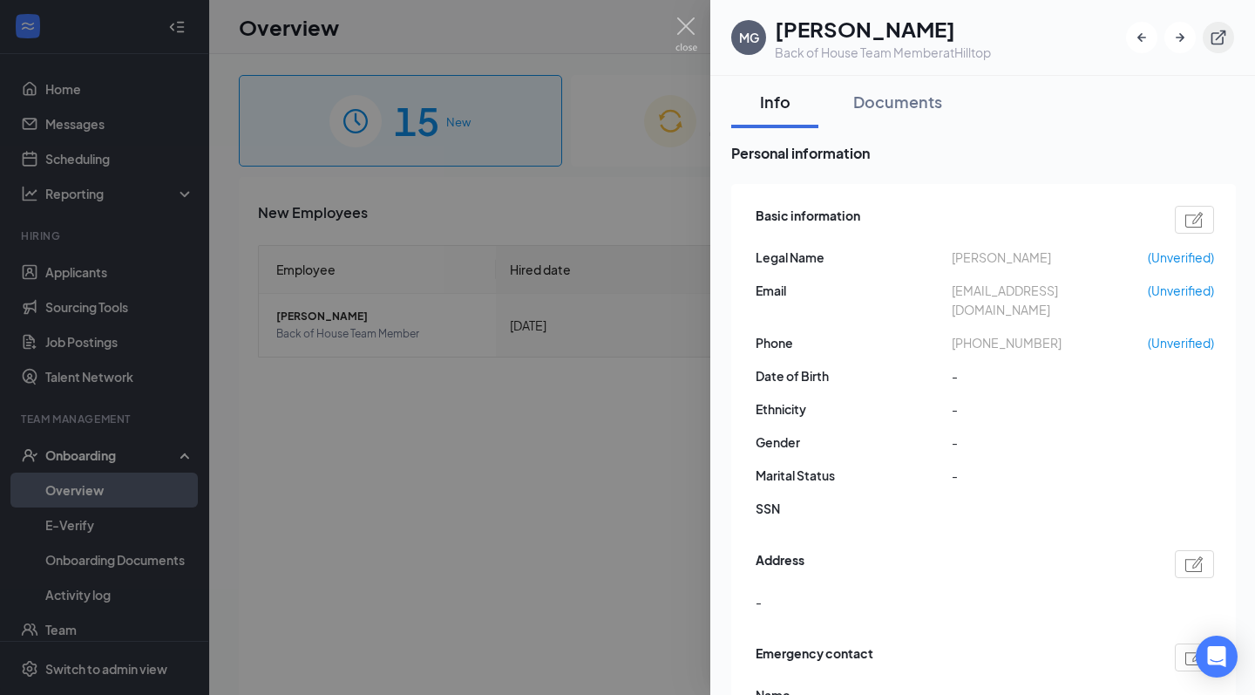
click at [1216, 34] on icon "ExternalLink" at bounding box center [1218, 37] width 17 height 17
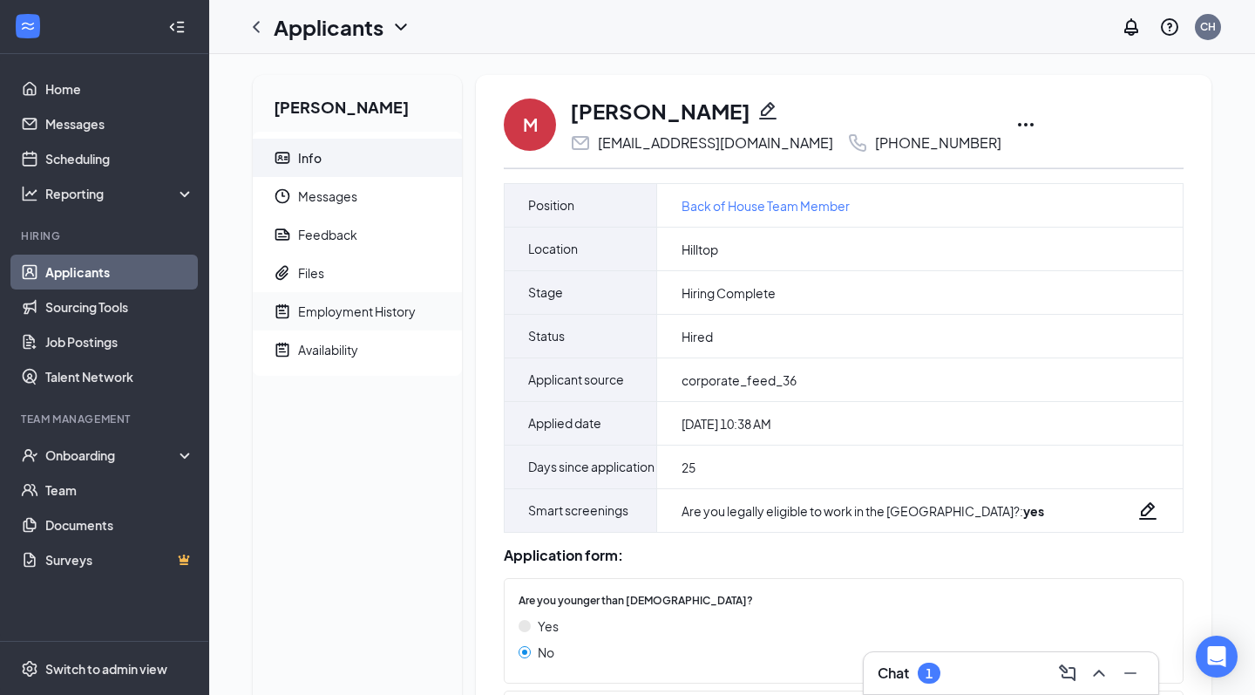
click at [315, 313] on div "Employment History" at bounding box center [357, 310] width 118 height 17
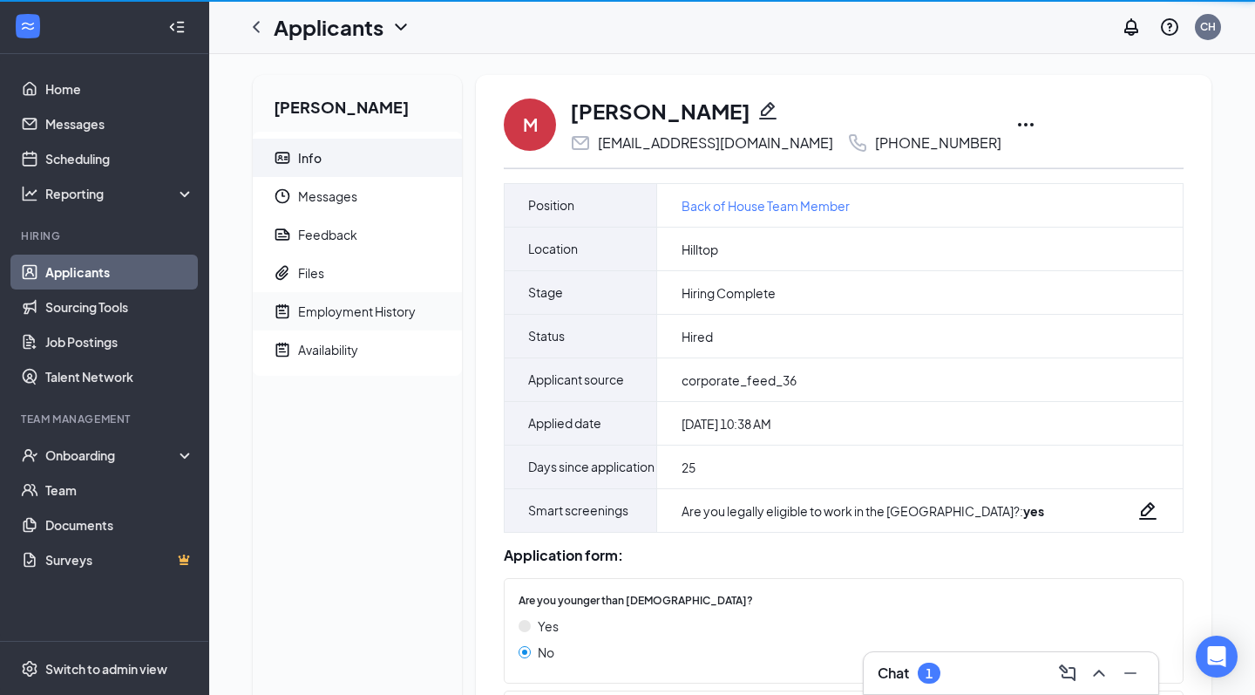
click at [315, 313] on div "Employment History" at bounding box center [357, 310] width 118 height 17
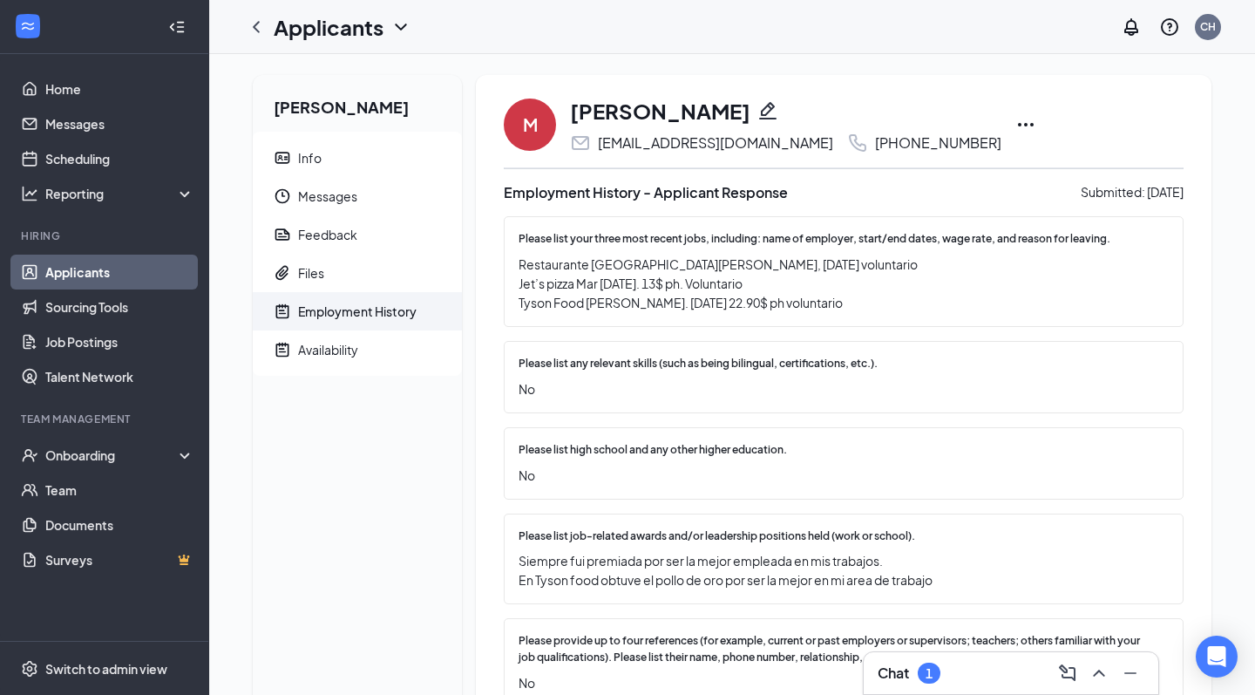
click at [315, 313] on div "Employment History" at bounding box center [357, 310] width 119 height 17
click at [329, 392] on div "[PERSON_NAME] Info Messages Feedback Files Employment History Availability" at bounding box center [357, 401] width 209 height 653
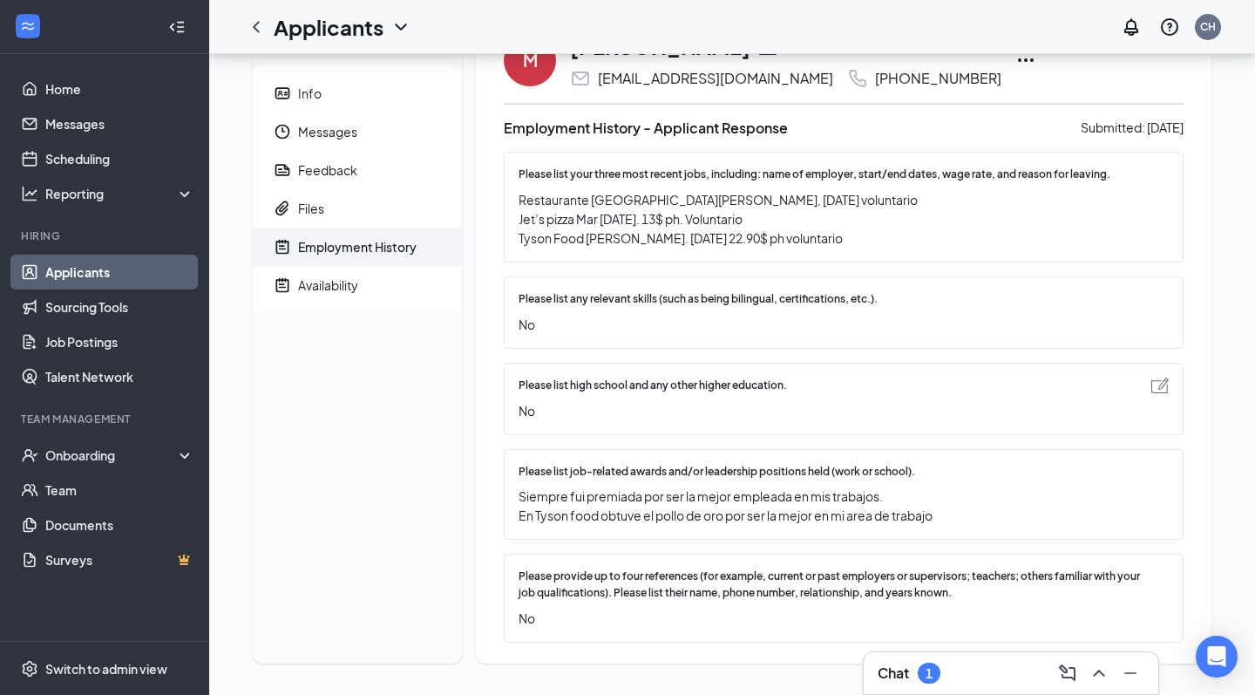
scroll to position [64, 0]
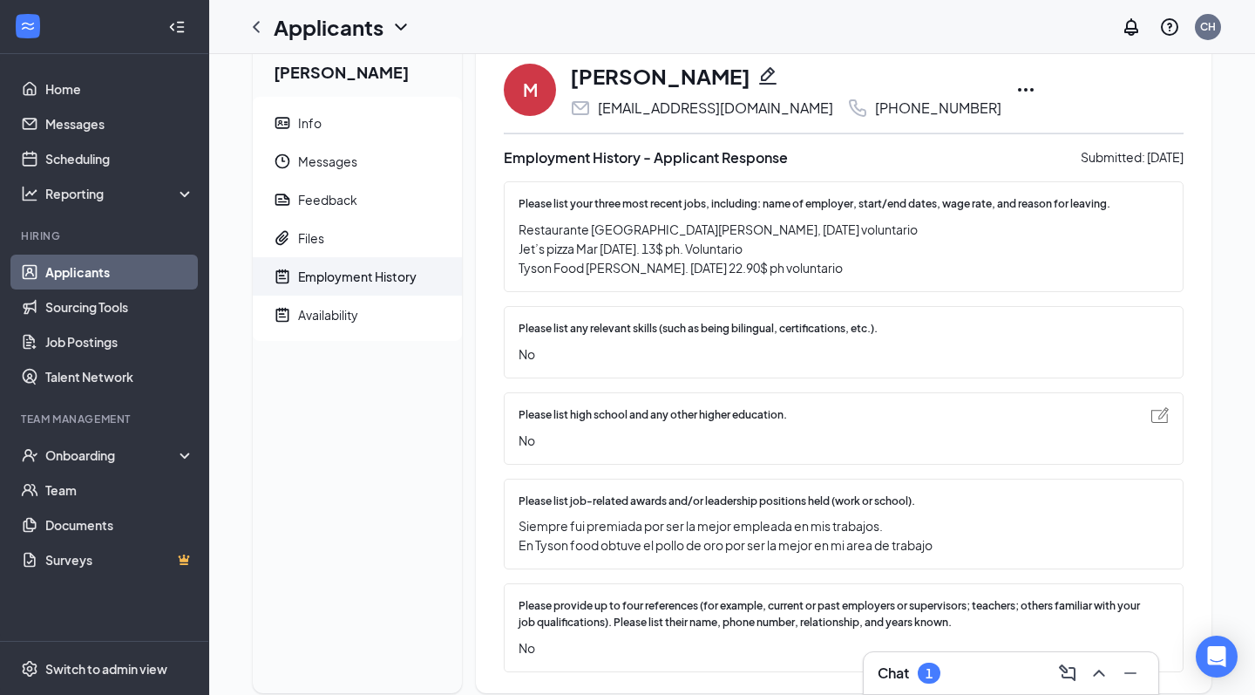
scroll to position [64, 0]
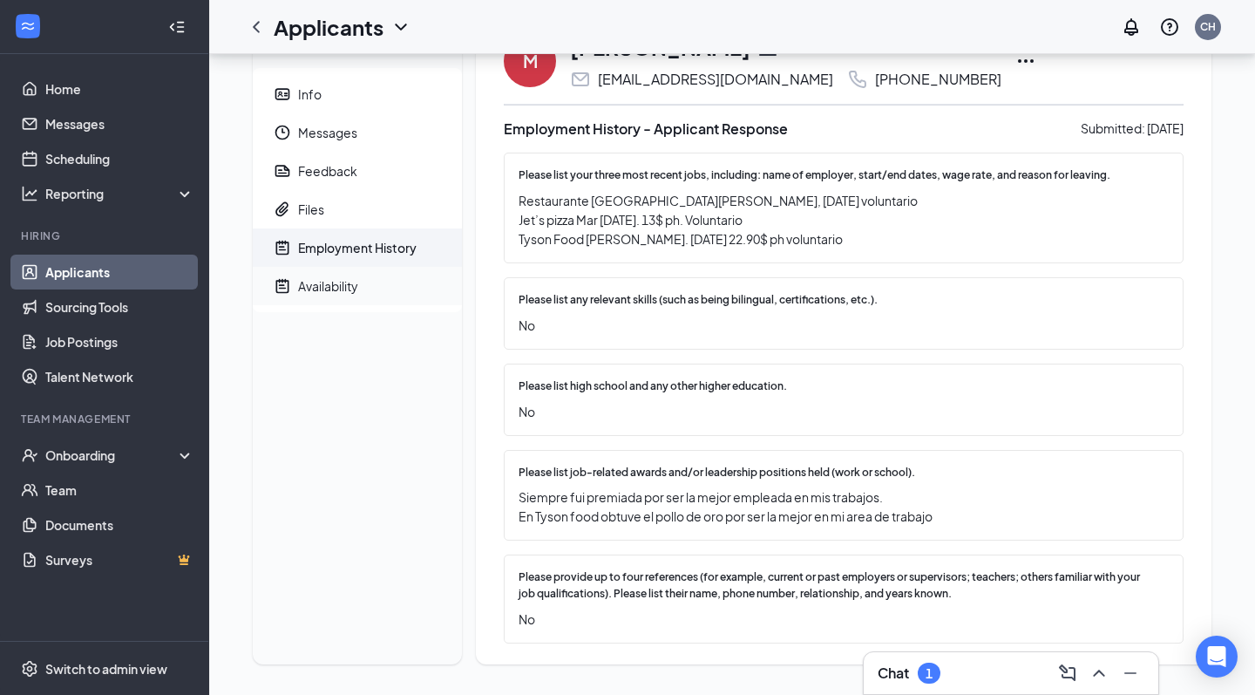
click at [346, 284] on div "Availability" at bounding box center [328, 285] width 60 height 17
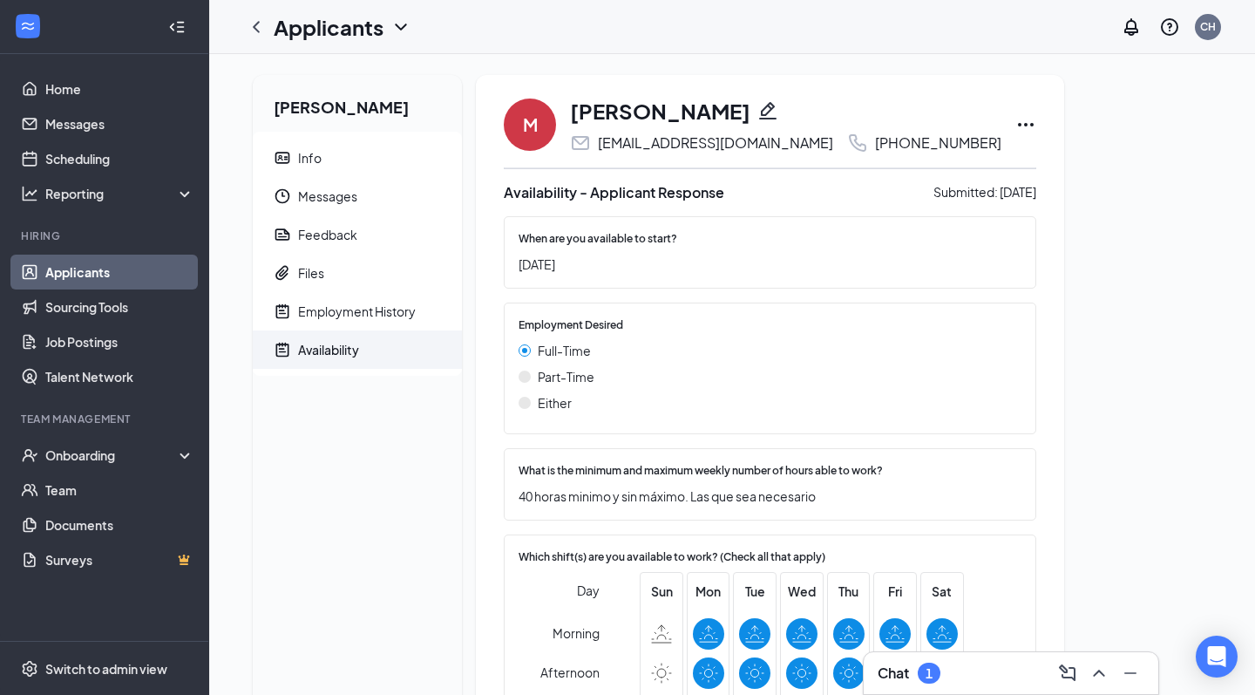
click at [349, 566] on div "[PERSON_NAME] Info Messages Feedback Files Employment History Availability" at bounding box center [357, 530] width 209 height 910
click at [261, 31] on icon "ChevronLeft" at bounding box center [256, 27] width 21 height 21
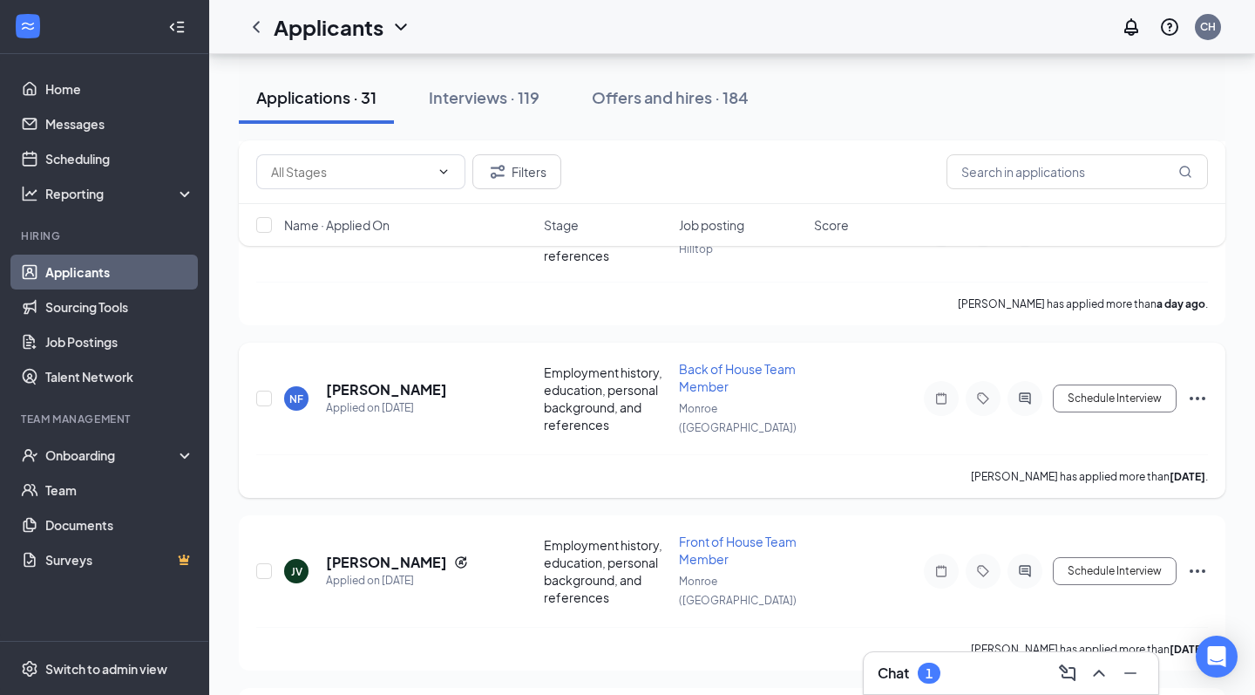
scroll to position [1287, 0]
click at [530, 182] on button "Filters" at bounding box center [516, 171] width 89 height 35
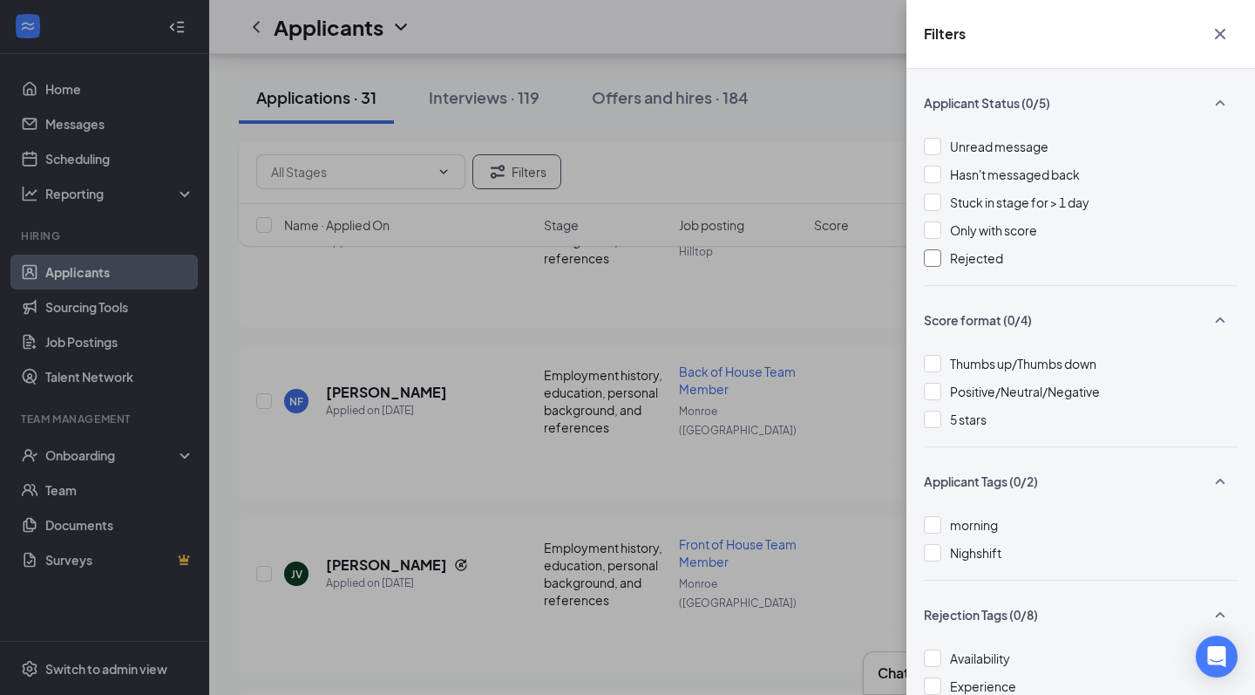
click at [930, 254] on div at bounding box center [932, 257] width 17 height 17
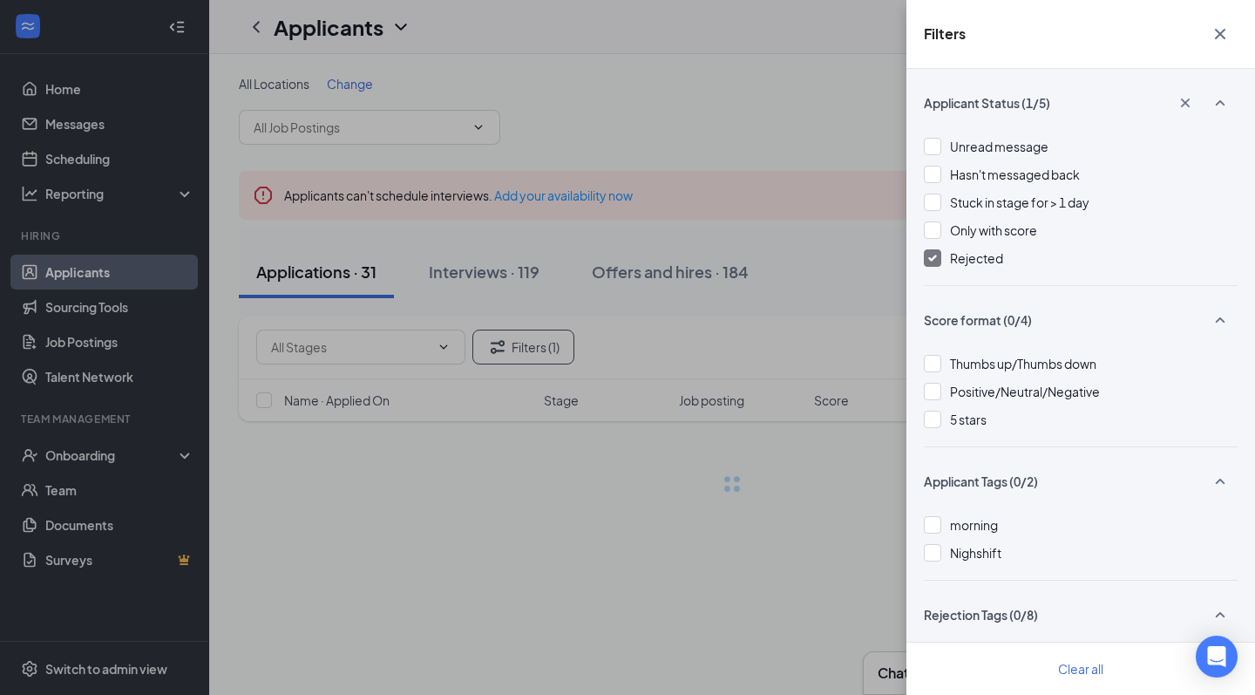
click at [779, 171] on div "Filters Applicant Status (1/5) Unread message Hasn't messaged back Stuck in sta…" at bounding box center [627, 347] width 1255 height 695
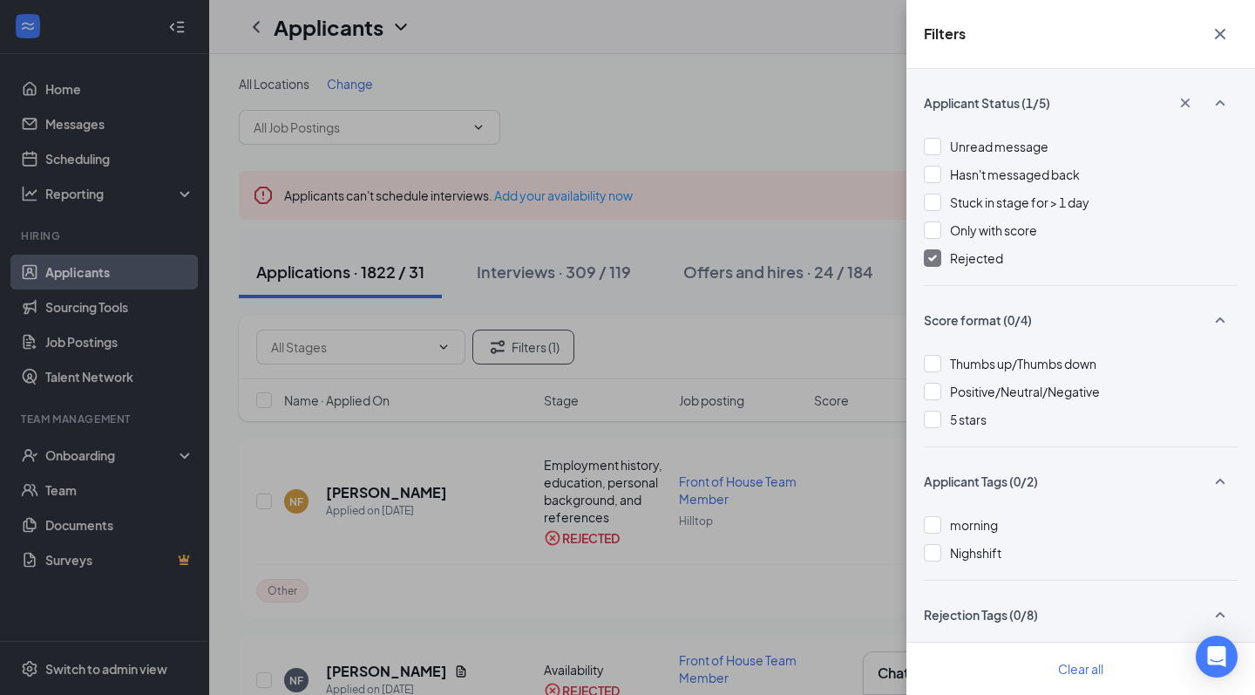
click at [1219, 31] on icon "Cross" at bounding box center [1220, 34] width 21 height 21
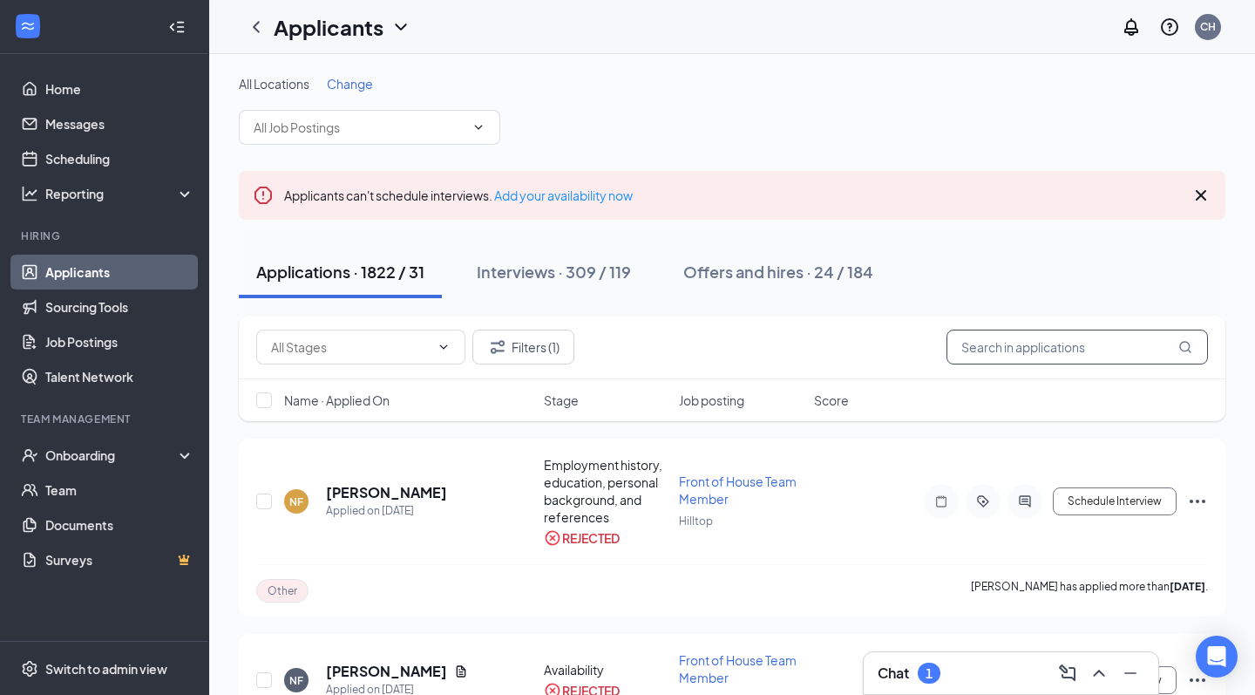
click at [1005, 350] on input "text" at bounding box center [1076, 346] width 261 height 35
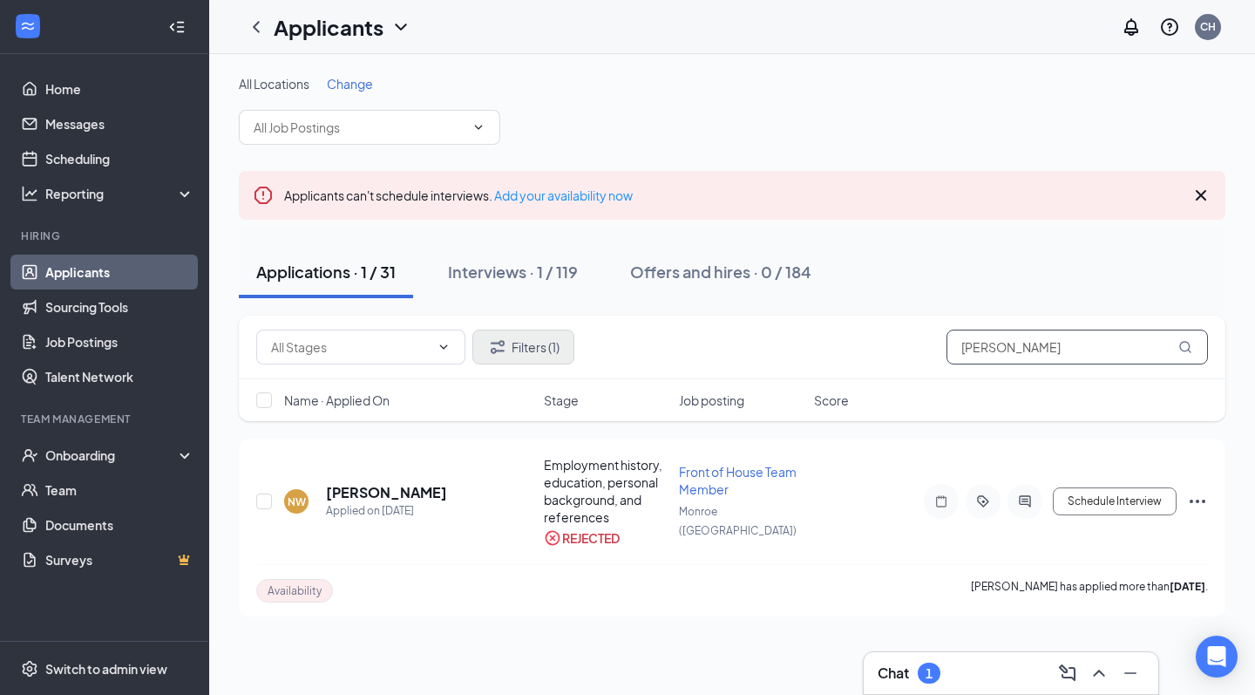
type input "weaver"
click at [520, 346] on button "Filters (1)" at bounding box center [523, 346] width 102 height 35
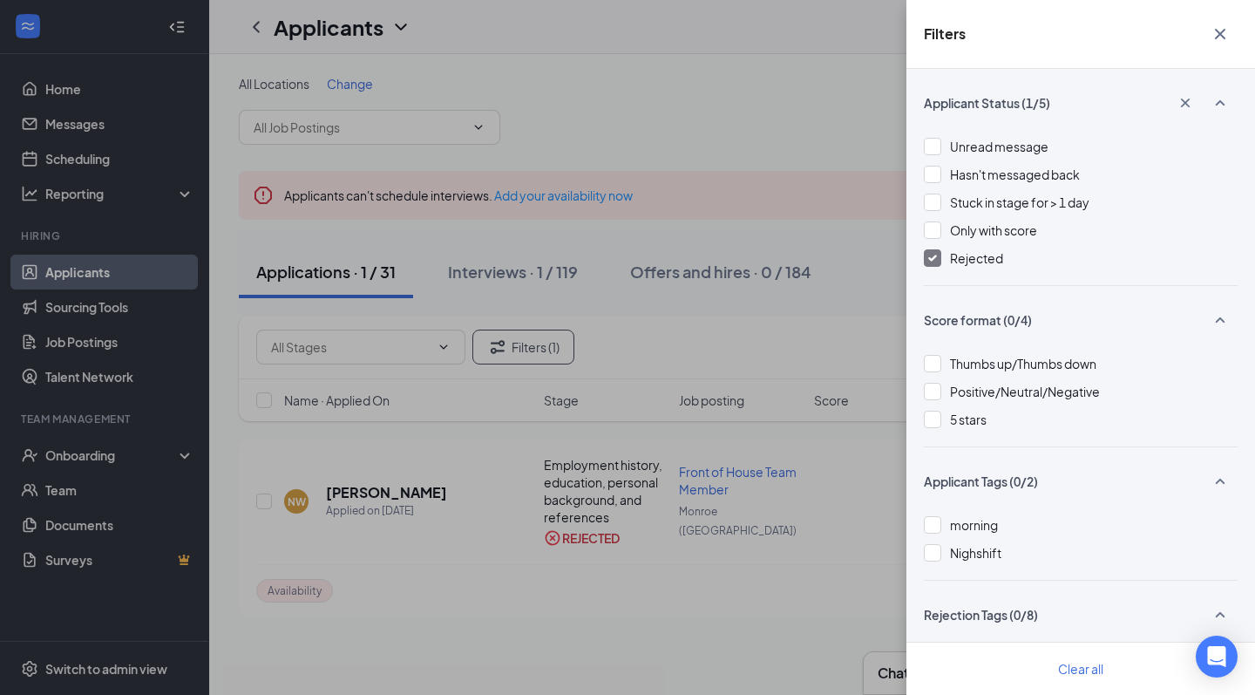
click at [939, 257] on div at bounding box center [932, 257] width 17 height 17
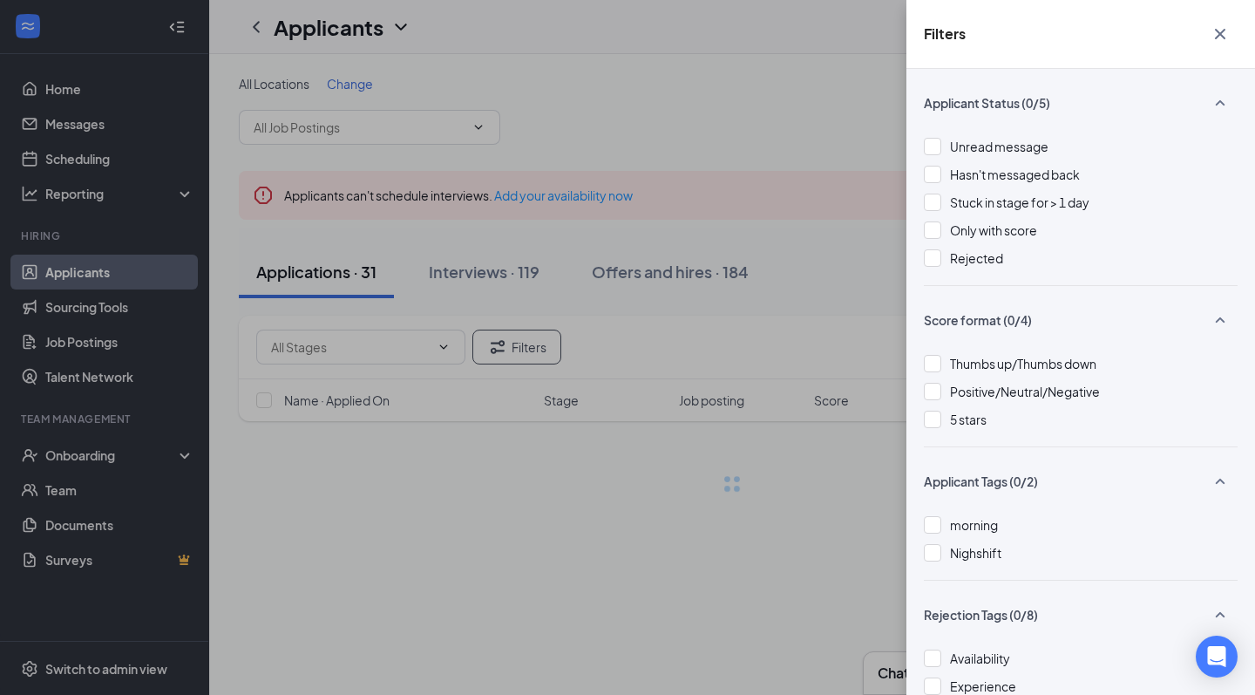
click at [822, 127] on div "Filters Applicant Status (0/5) Unread message Hasn't messaged back Stuck in sta…" at bounding box center [627, 347] width 1255 height 695
click at [1211, 37] on icon "Cross" at bounding box center [1220, 34] width 21 height 21
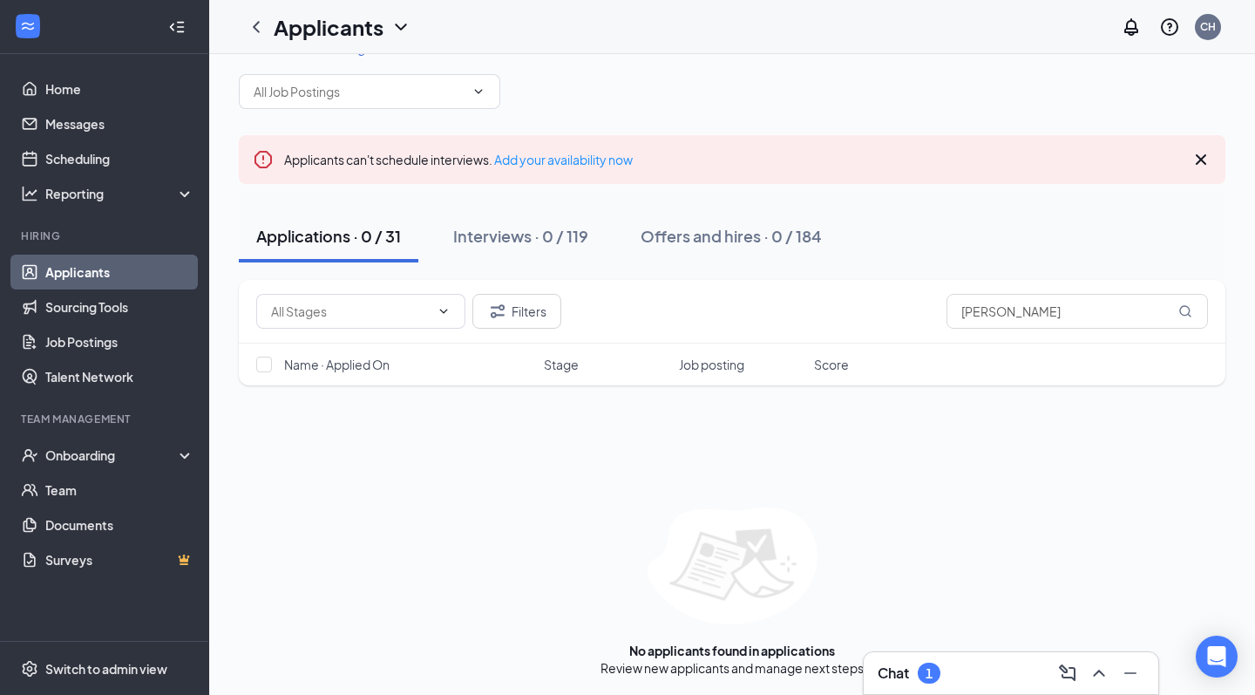
scroll to position [16, 0]
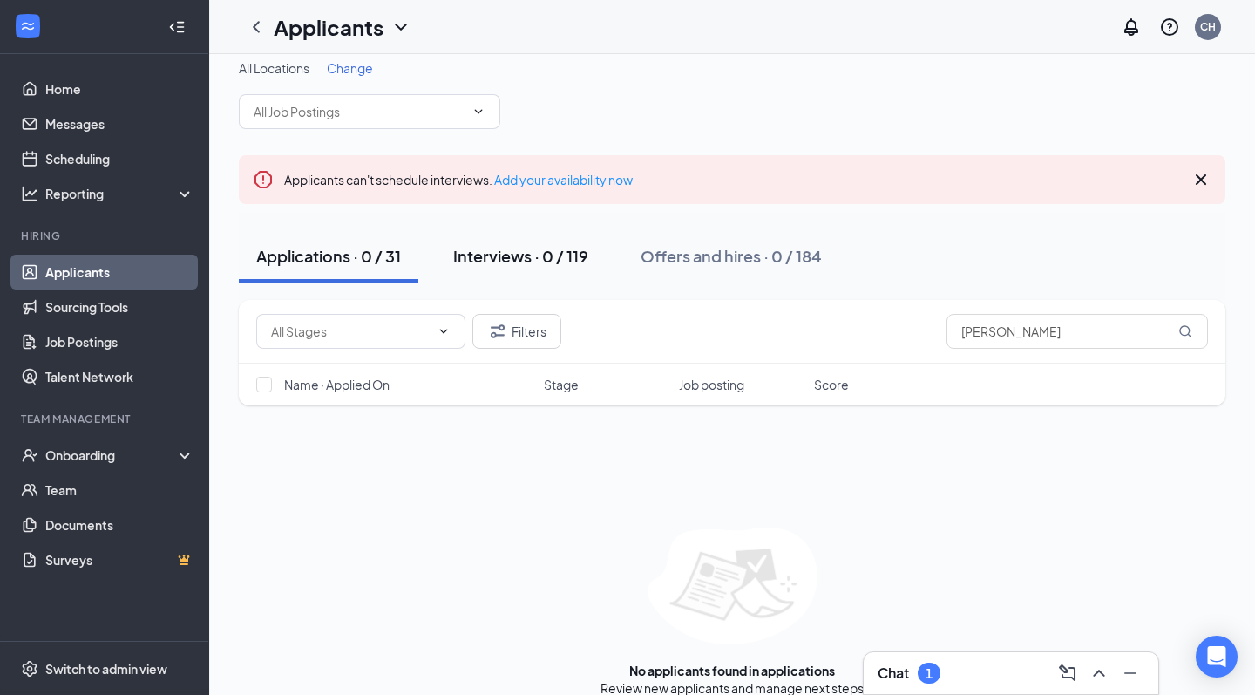
click at [569, 263] on div "Interviews · 0 / 119" at bounding box center [520, 256] width 135 height 22
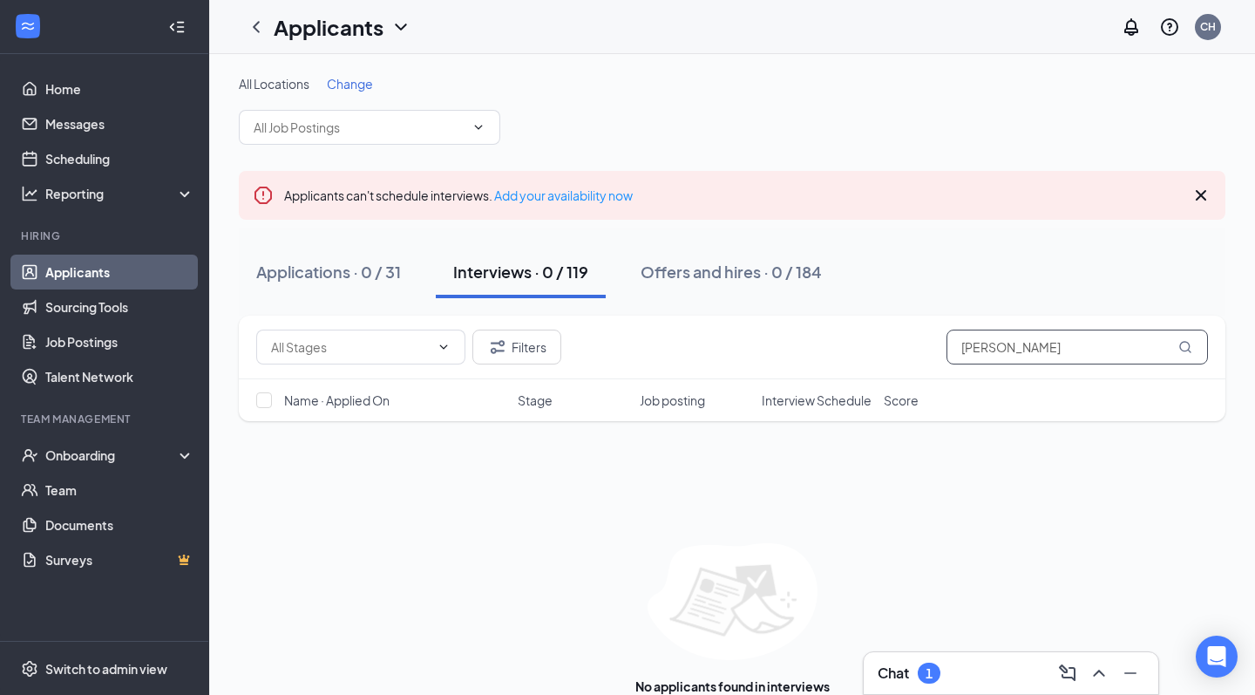
click at [1007, 352] on input "weaver" at bounding box center [1076, 346] width 261 height 35
drag, startPoint x: 1030, startPoint y: 345, endPoint x: 780, endPoint y: 295, distance: 255.0
click at [780, 295] on div "All Locations Change Applicants can't schedule interviews. Add your availabilit…" at bounding box center [732, 393] width 986 height 637
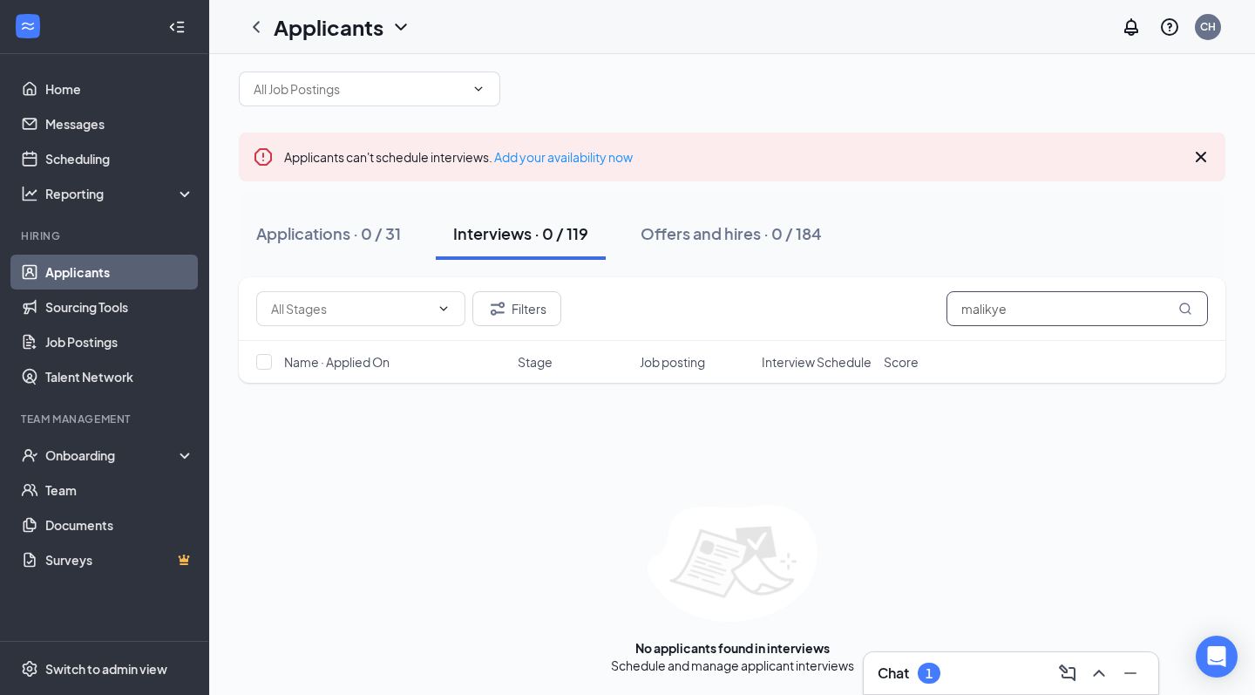
scroll to position [38, 0]
type input "malikye"
click at [348, 247] on button "Applications · 0 / 31" at bounding box center [329, 233] width 180 height 52
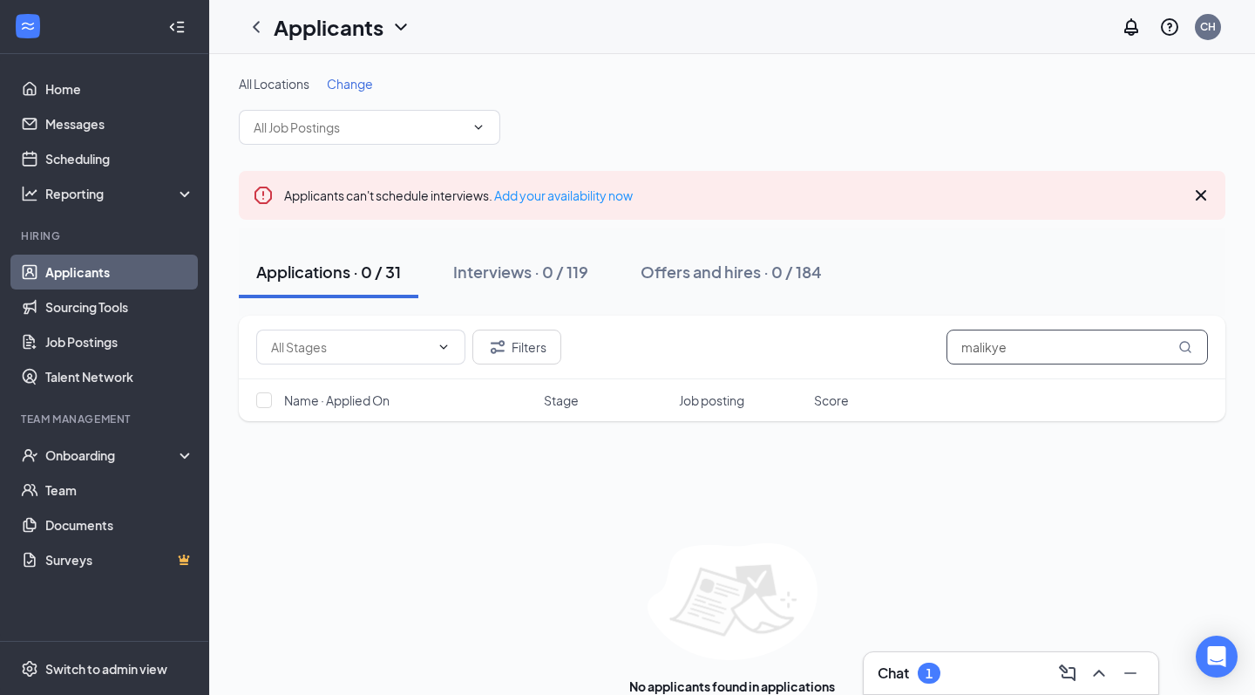
click at [1047, 340] on input "malikye" at bounding box center [1076, 346] width 261 height 35
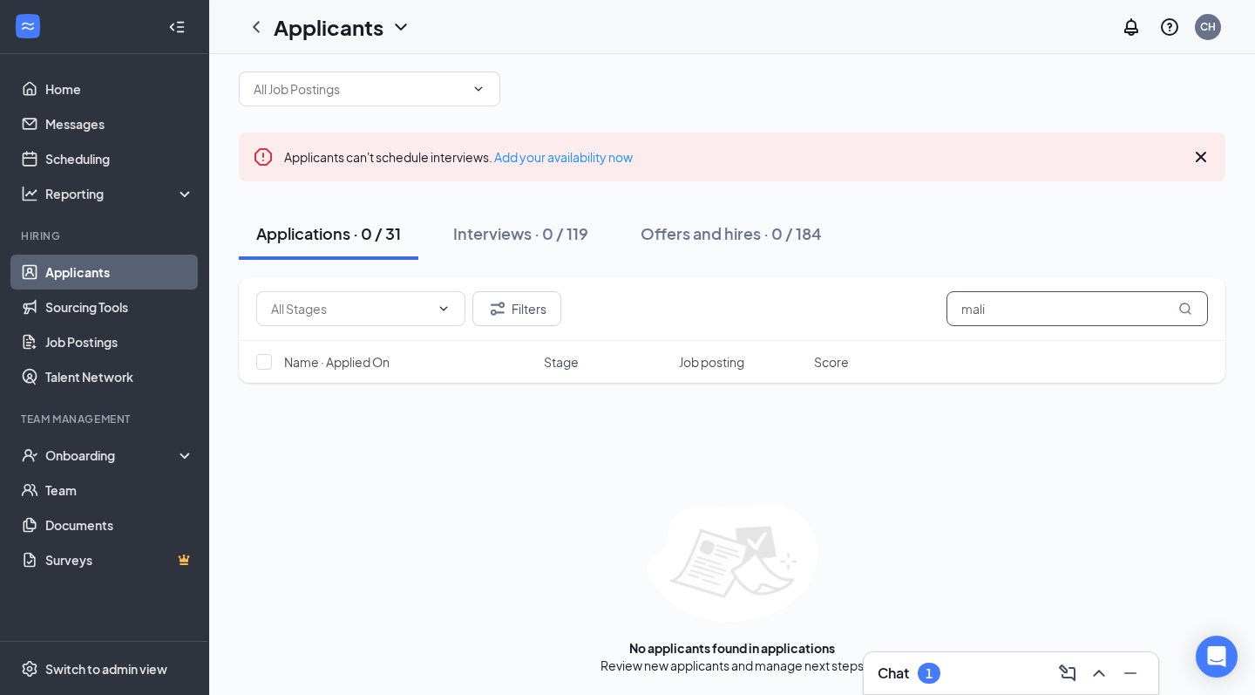
scroll to position [38, 0]
type input "mali"
click at [528, 314] on button "Filters" at bounding box center [516, 308] width 89 height 35
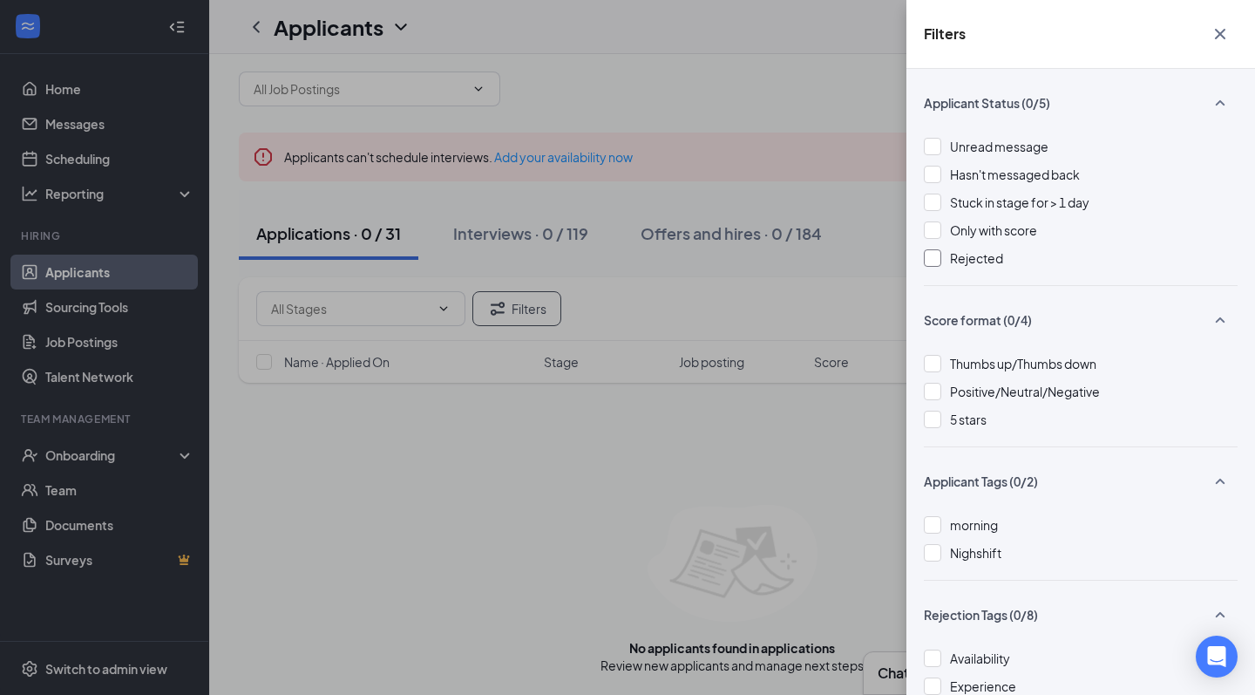
click at [930, 261] on div at bounding box center [932, 257] width 17 height 17
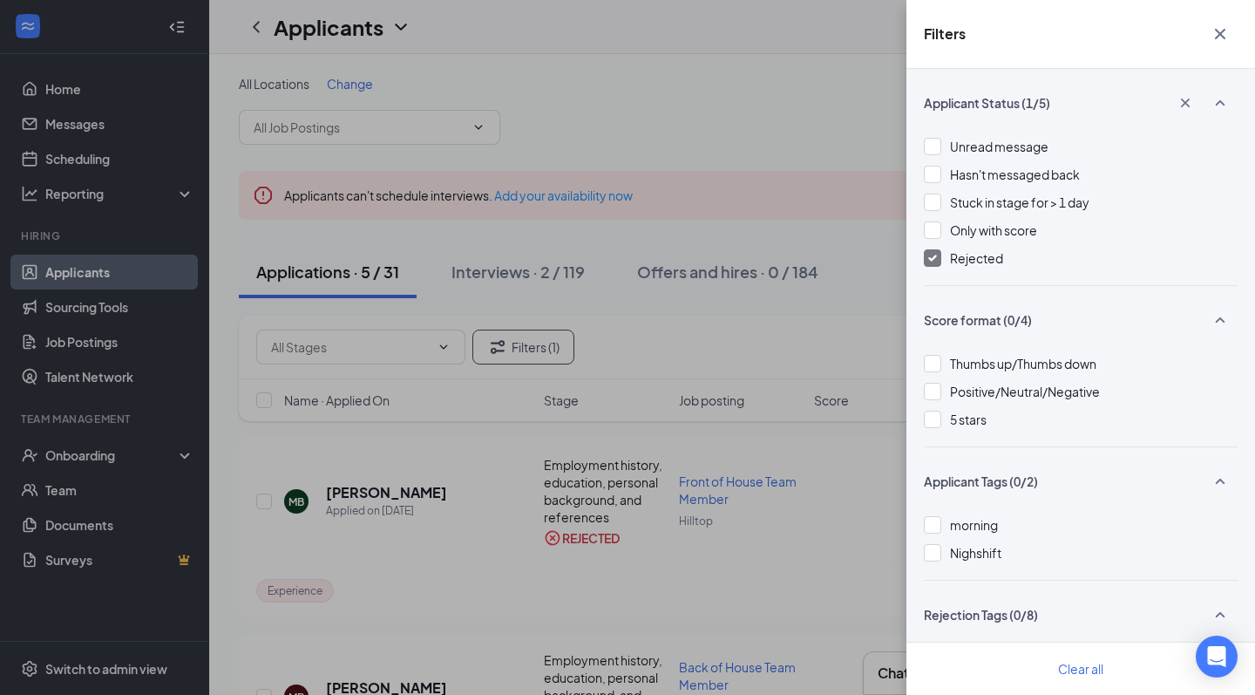
click at [580, 537] on div "Filters Applicant Status (1/5) Unread message Hasn't messaged back Stuck in sta…" at bounding box center [627, 347] width 1255 height 695
click at [677, 312] on div "Filters Applicant Status (1/5) Unread message Hasn't messaged back Stuck in sta…" at bounding box center [627, 347] width 1255 height 695
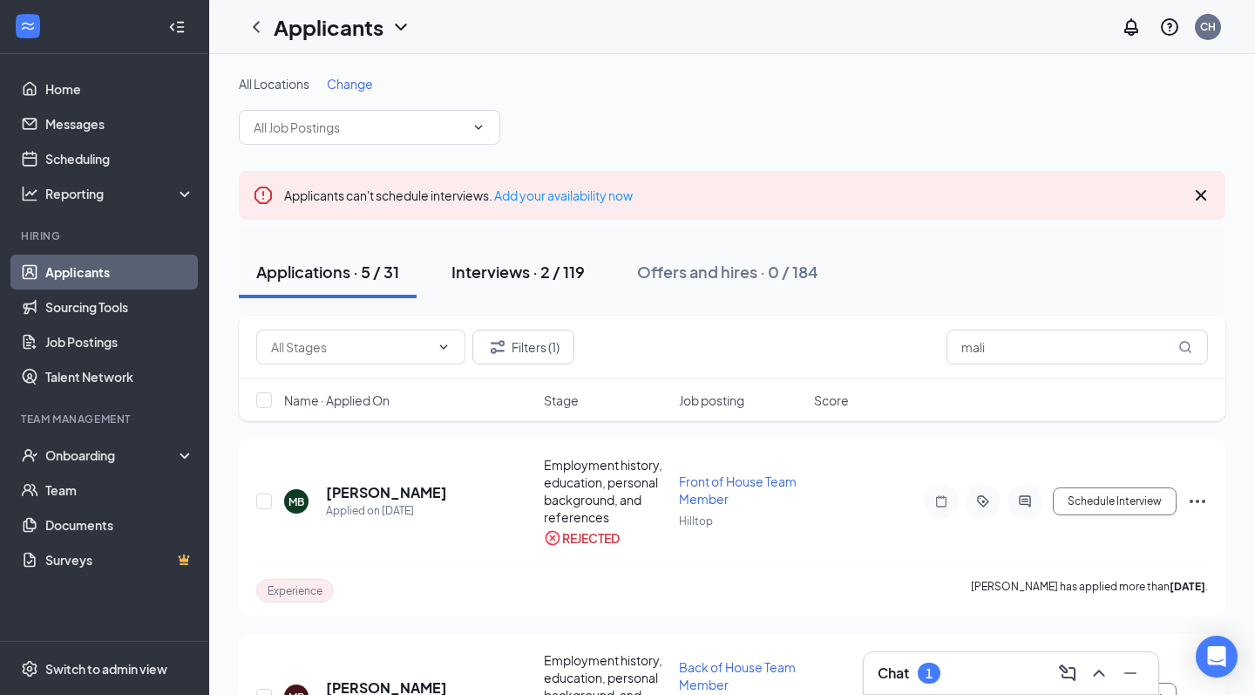
click at [522, 280] on div "Interviews · 2 / 119" at bounding box center [517, 272] width 133 height 22
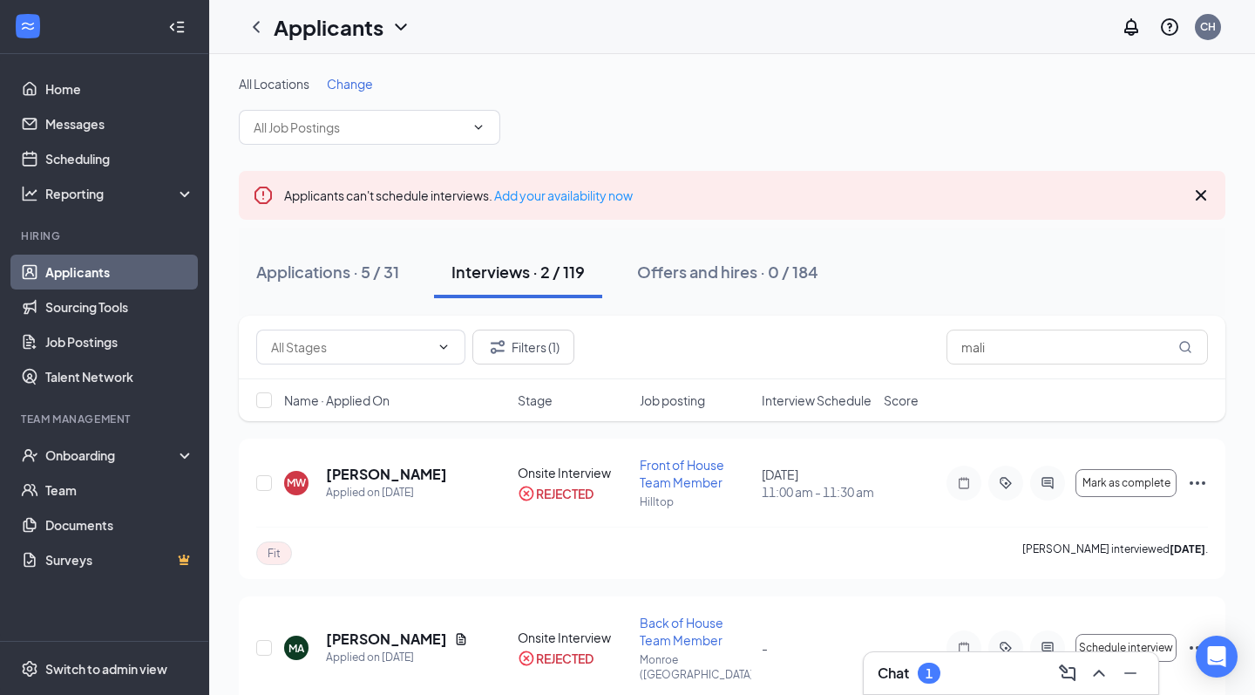
scroll to position [51, 0]
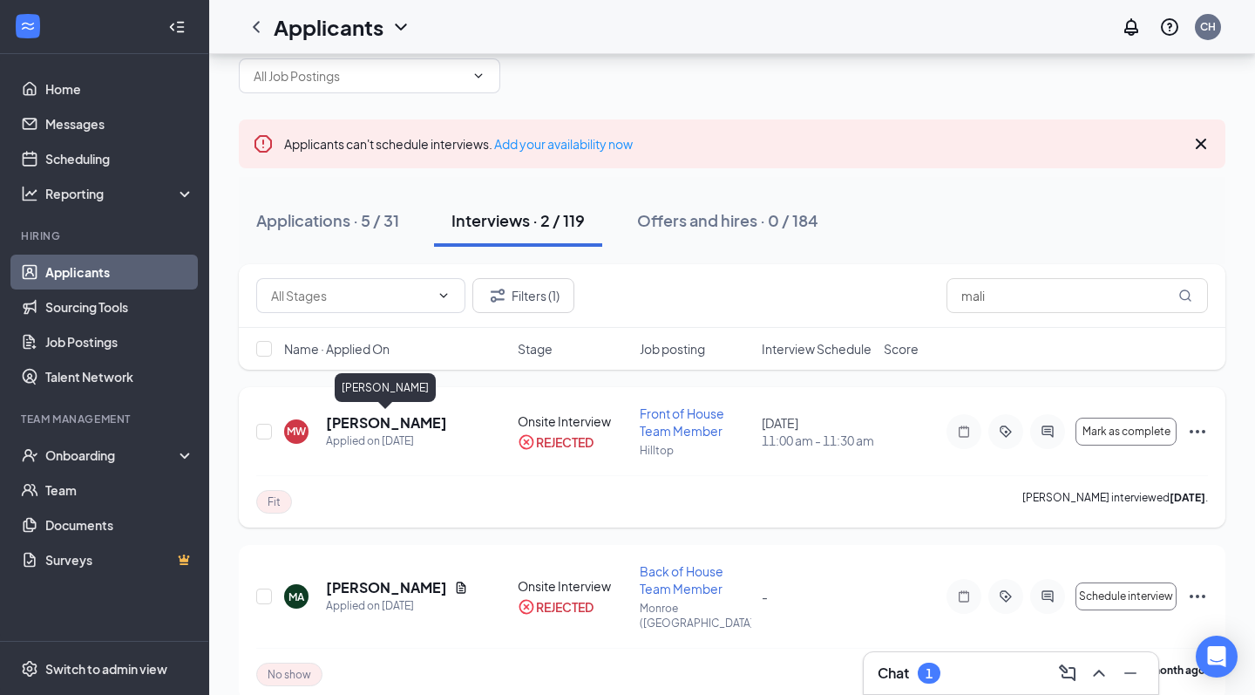
click at [383, 423] on h5 "Malikye Weaver" at bounding box center [386, 422] width 121 height 19
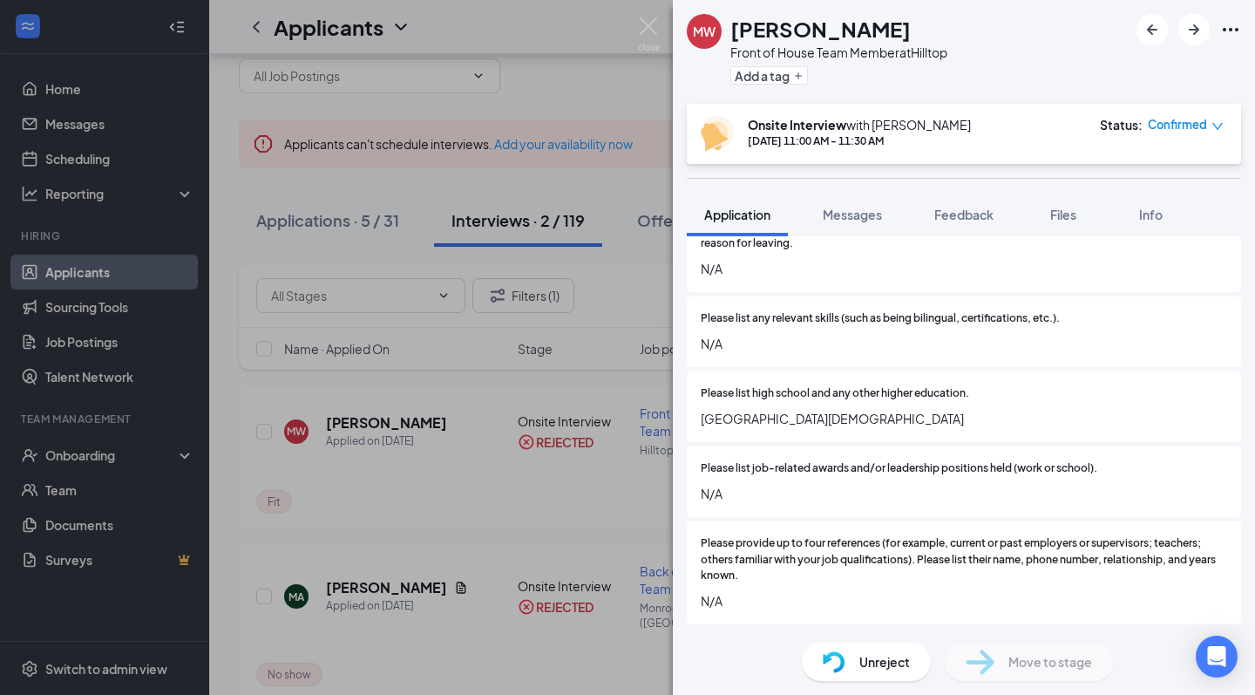
scroll to position [1787, 0]
click at [644, 33] on img at bounding box center [649, 34] width 22 height 34
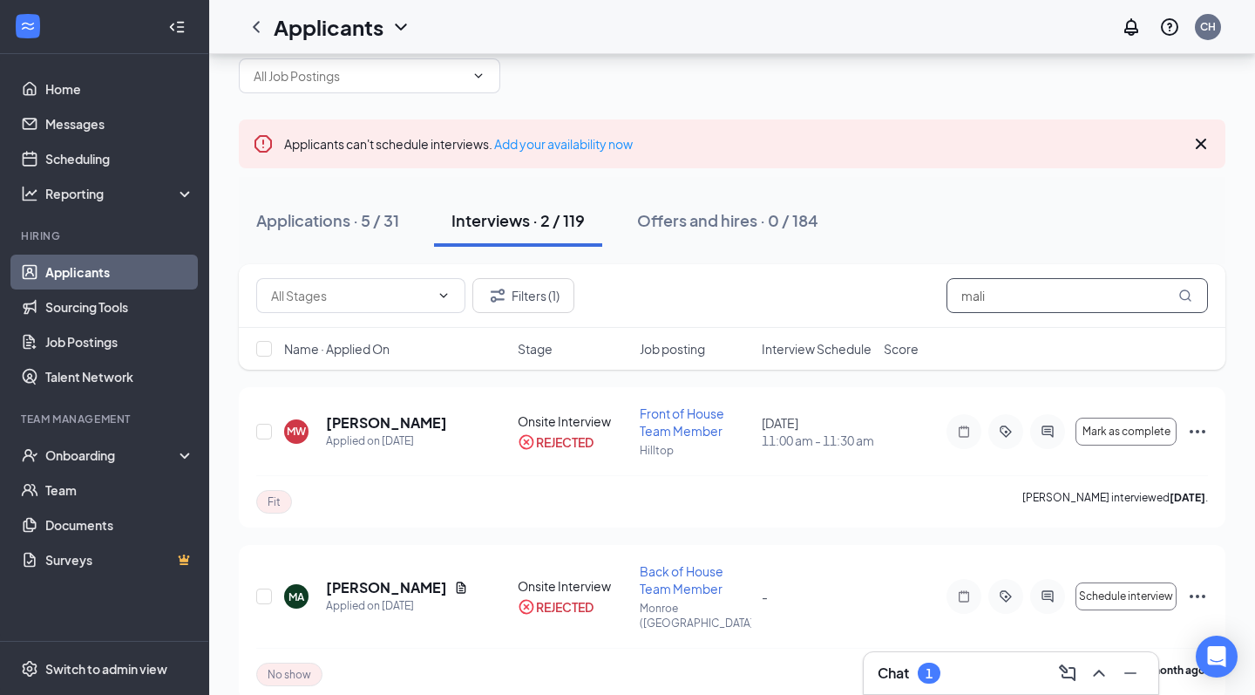
drag, startPoint x: 1011, startPoint y: 295, endPoint x: 899, endPoint y: 267, distance: 115.2
click at [899, 267] on div "Filters (1) mali" at bounding box center [732, 296] width 986 height 64
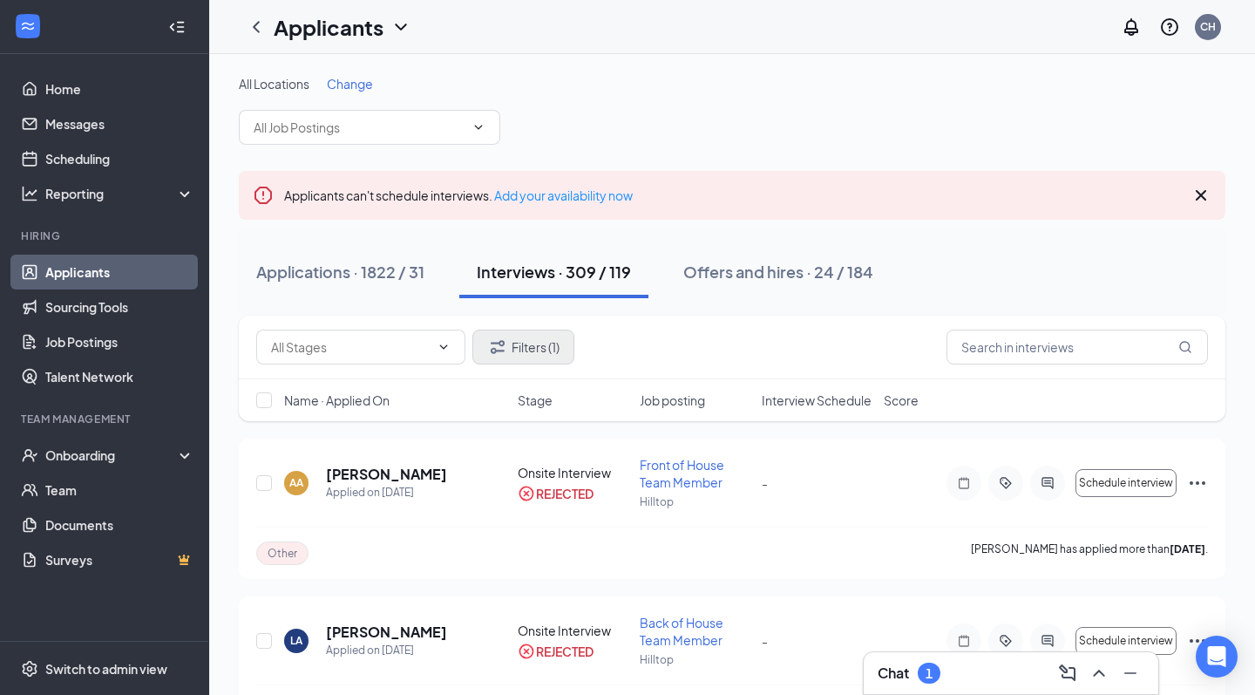
click at [539, 354] on button "Filters (1)" at bounding box center [523, 346] width 102 height 35
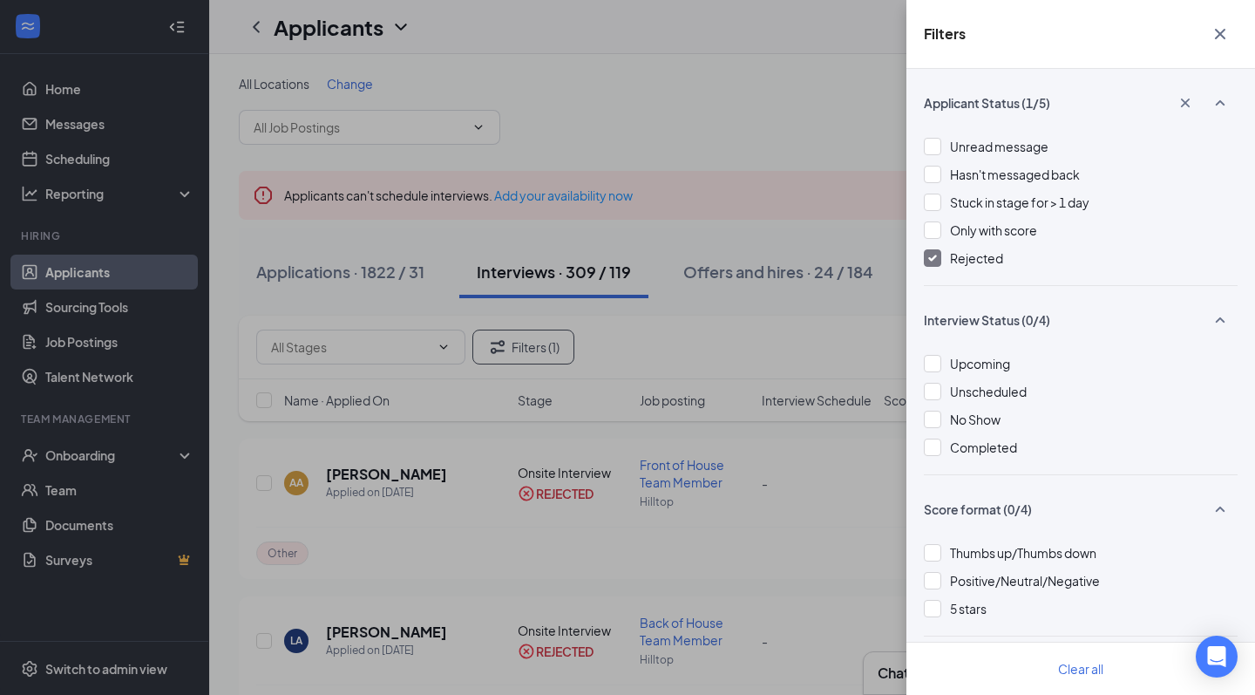
click at [946, 259] on div "Rejected" at bounding box center [1081, 257] width 314 height 19
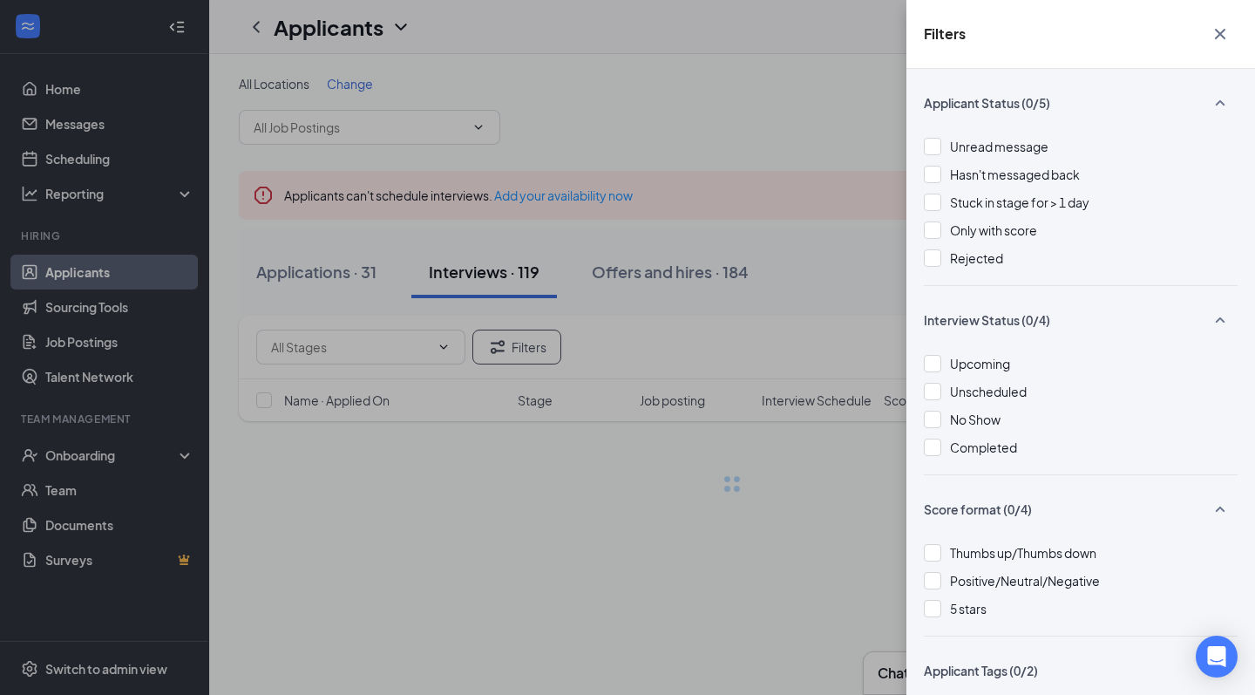
click at [779, 145] on div "Filters Applicant Status (0/5) Unread message Hasn't messaged back Stuck in sta…" at bounding box center [627, 347] width 1255 height 695
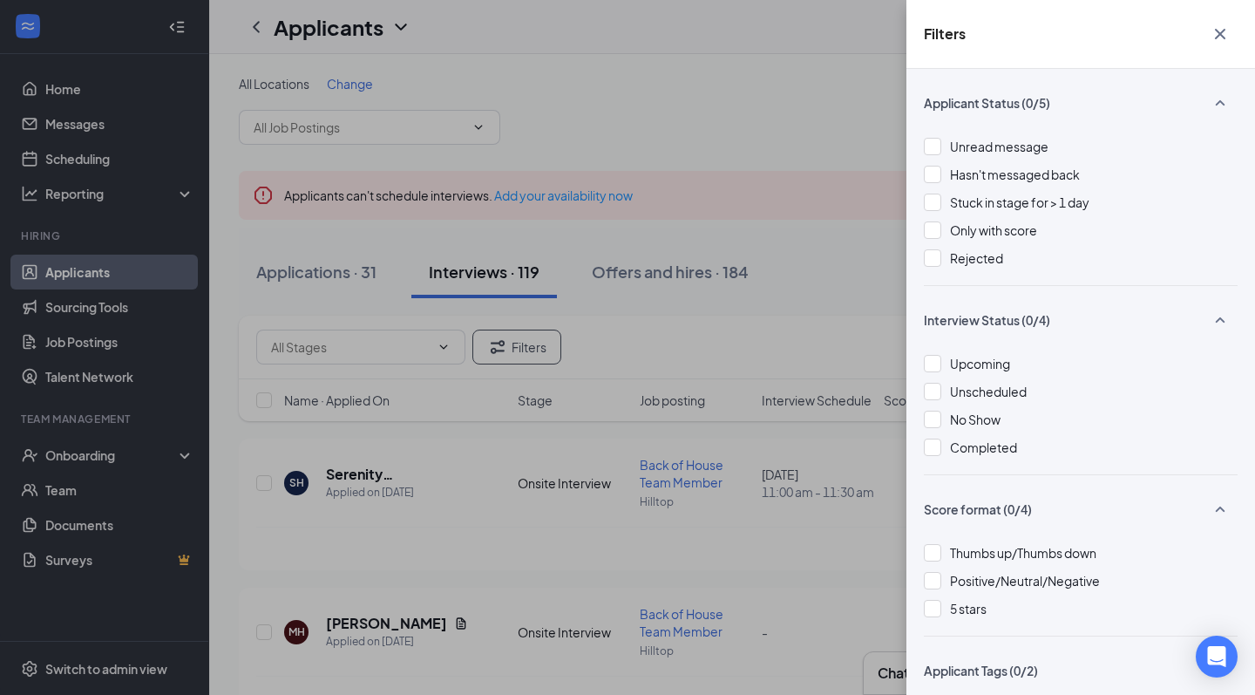
click at [658, 88] on div "Filters Applicant Status (0/5) Unread message Hasn't messaged back Stuck in sta…" at bounding box center [627, 347] width 1255 height 695
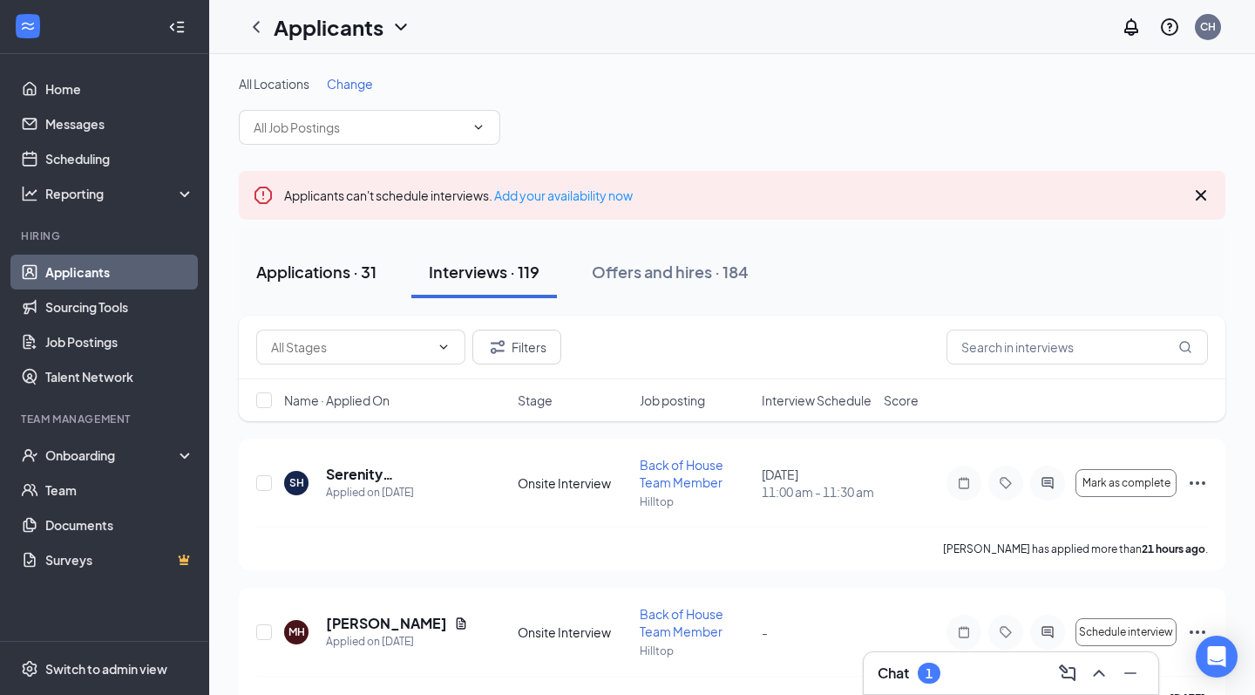
click at [314, 271] on div "Applications · 31" at bounding box center [316, 272] width 120 height 22
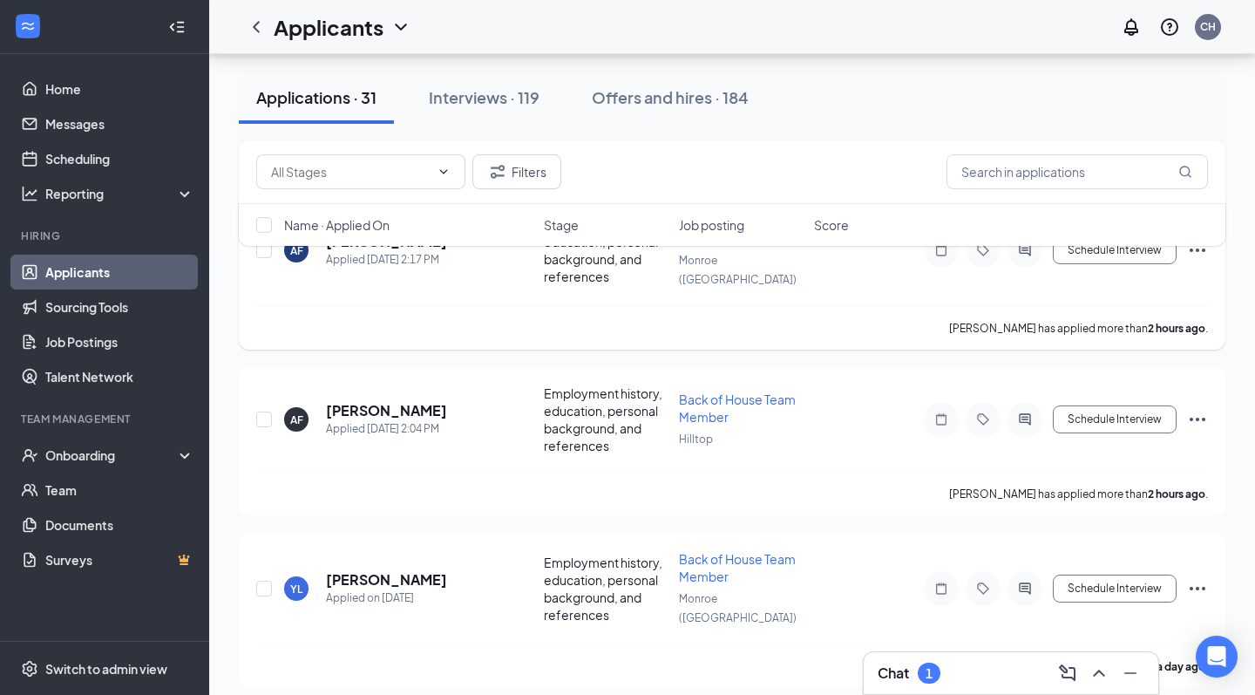
scroll to position [252, 0]
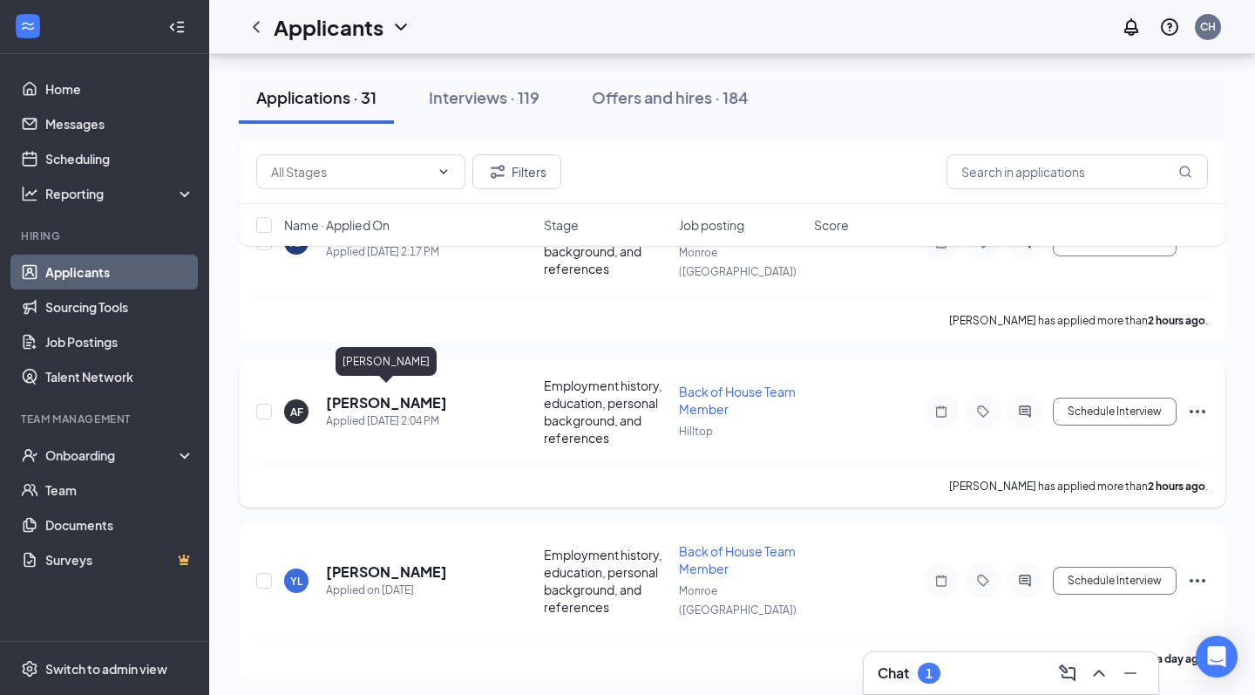
click at [356, 397] on h5 "Anthony Faulkner" at bounding box center [386, 402] width 121 height 19
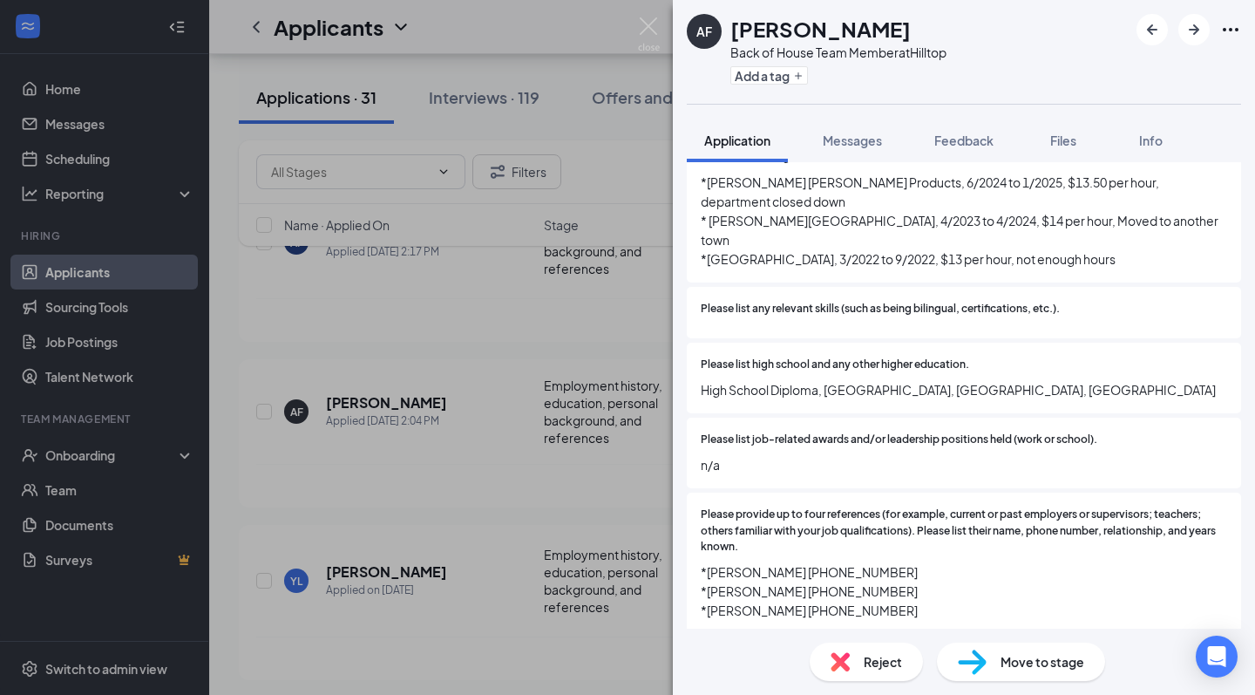
scroll to position [1856, 0]
click at [960, 663] on img at bounding box center [972, 661] width 29 height 25
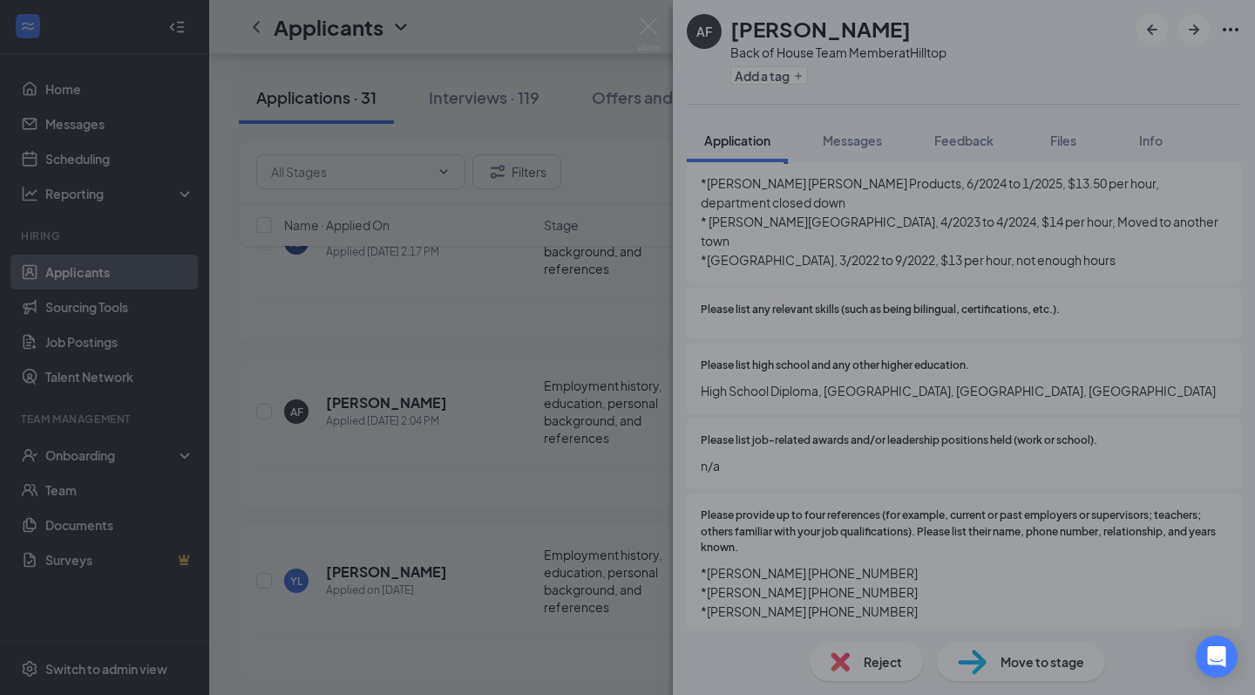
scroll to position [1849, 0]
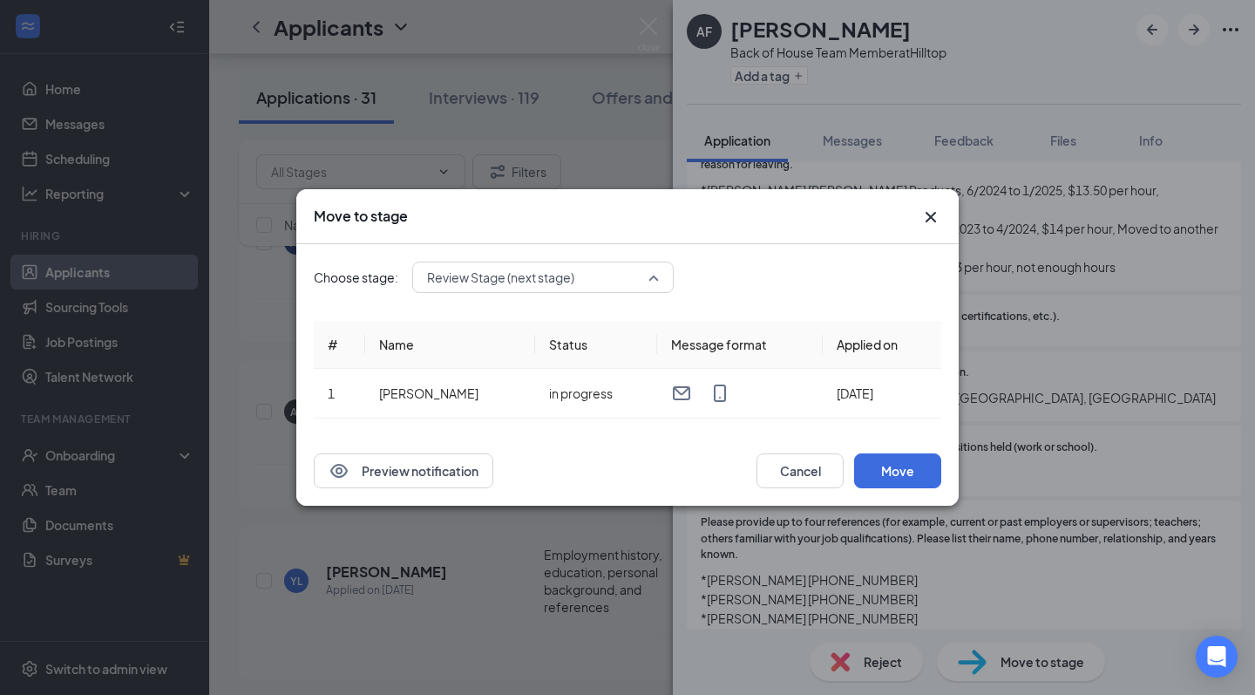
click at [552, 285] on span "Review Stage (next stage)" at bounding box center [500, 277] width 147 height 26
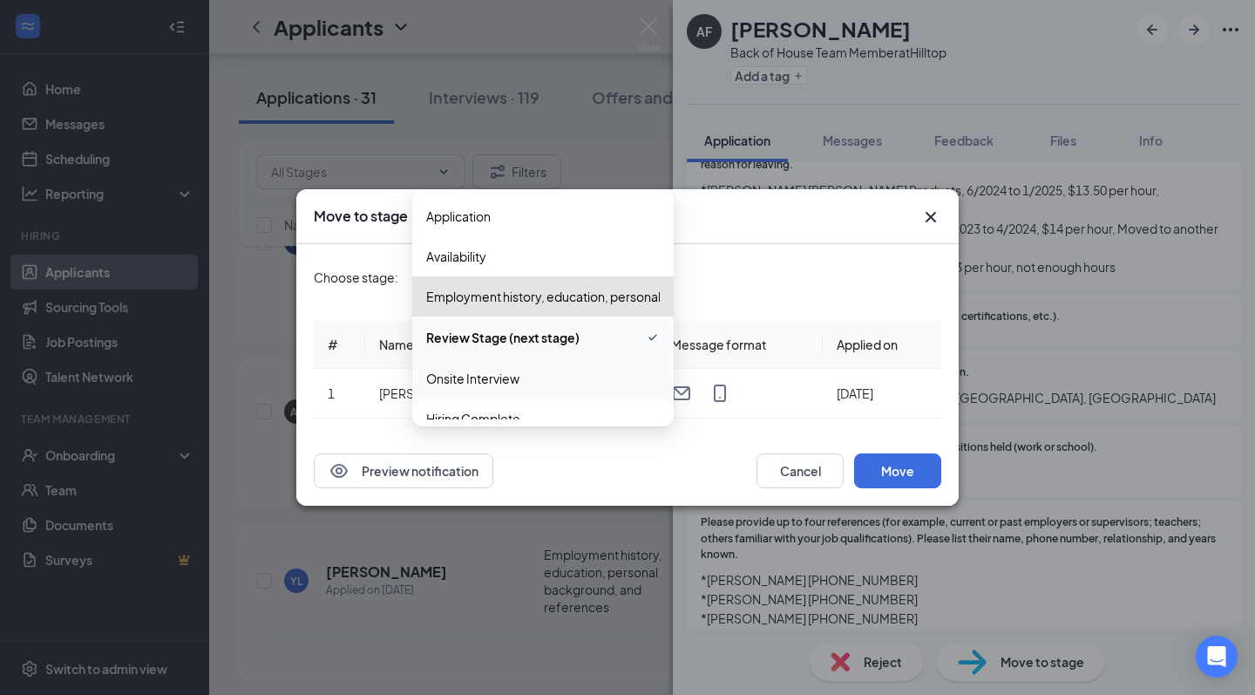
click at [509, 376] on span "Onsite Interview" at bounding box center [472, 378] width 93 height 19
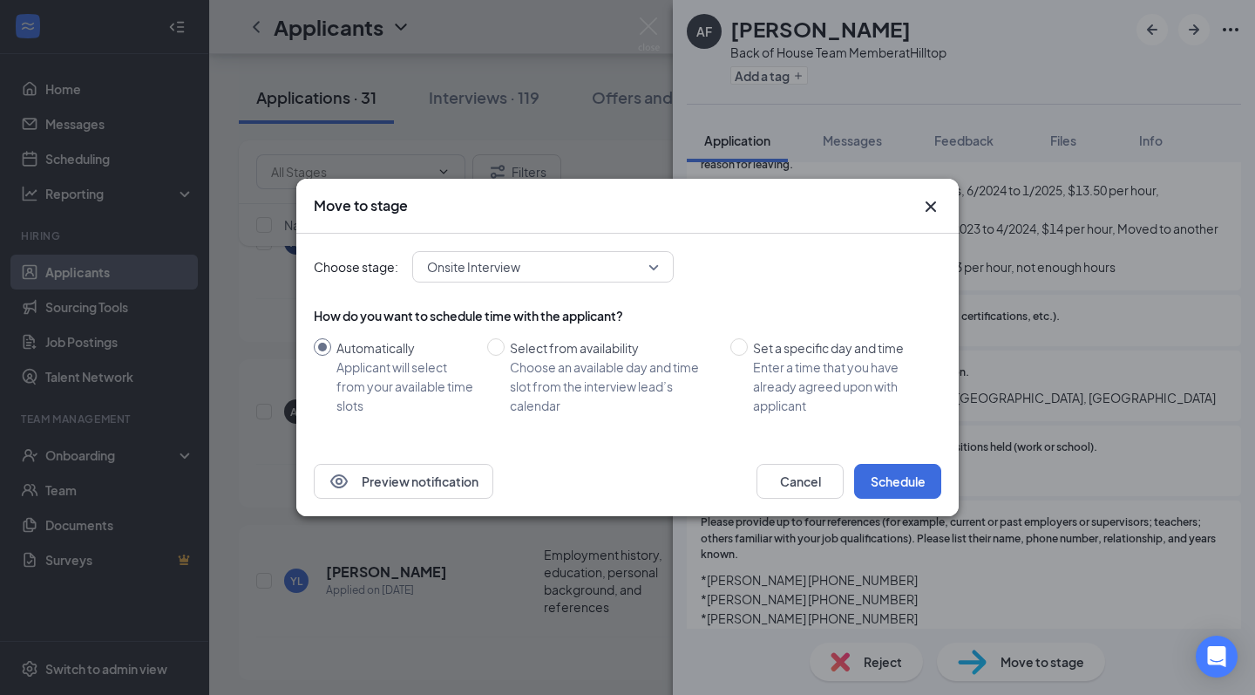
click at [934, 201] on icon "Cross" at bounding box center [930, 206] width 21 height 21
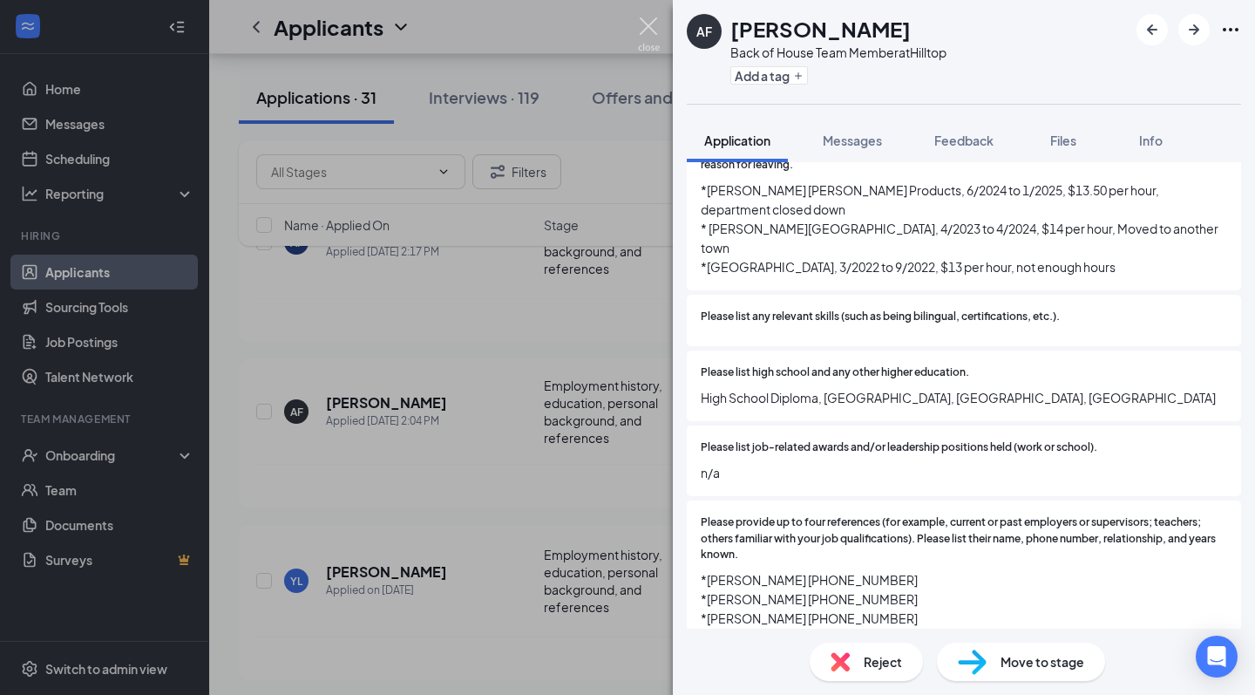
click at [650, 19] on img at bounding box center [649, 34] width 22 height 34
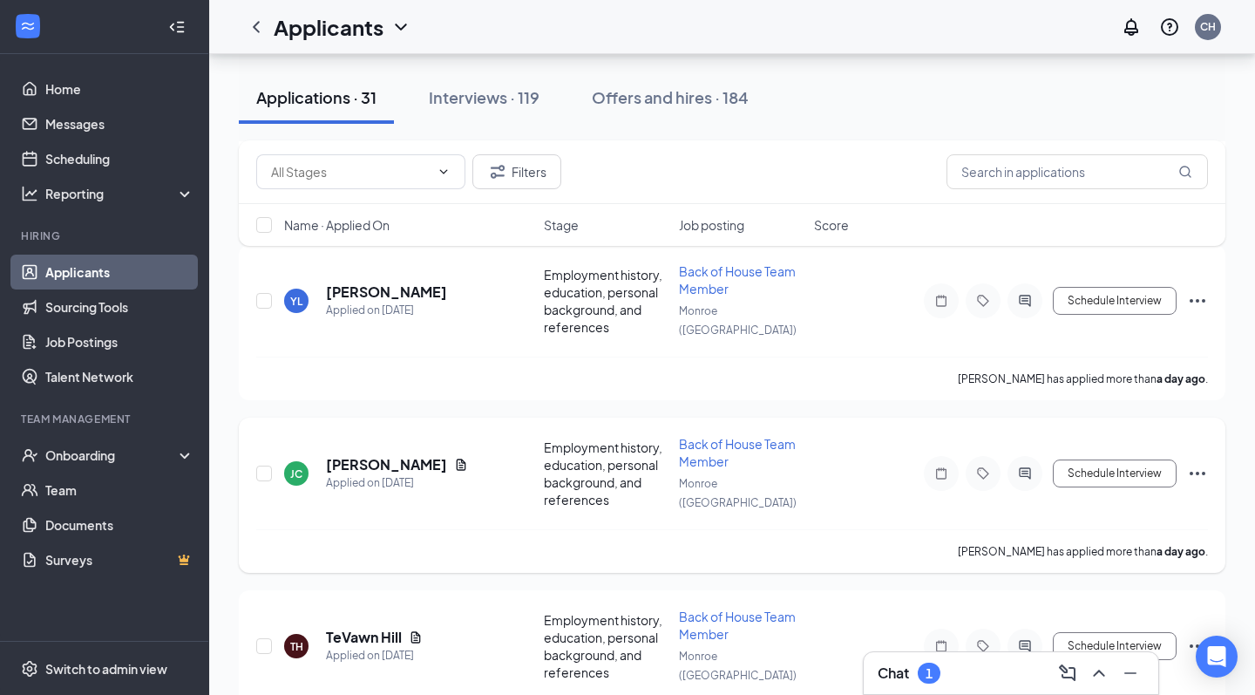
scroll to position [625, 0]
